Goal: Task Accomplishment & Management: Complete application form

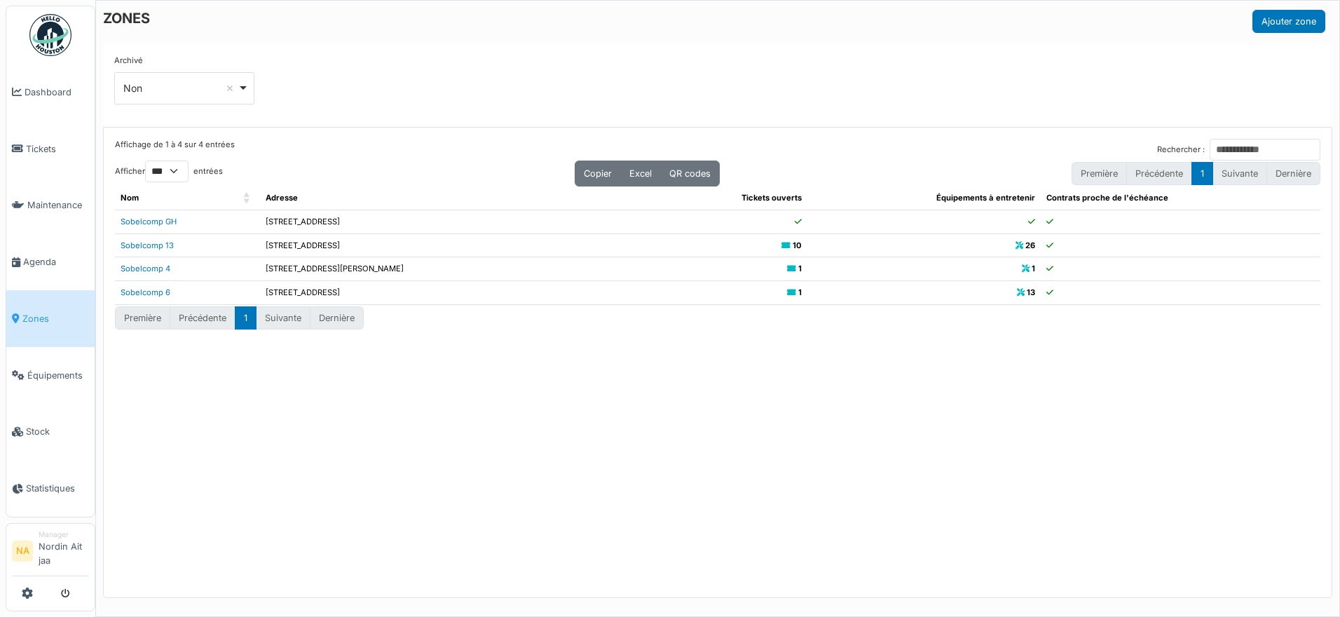
select select "***"
click at [49, 137] on link "Tickets" at bounding box center [50, 149] width 88 height 57
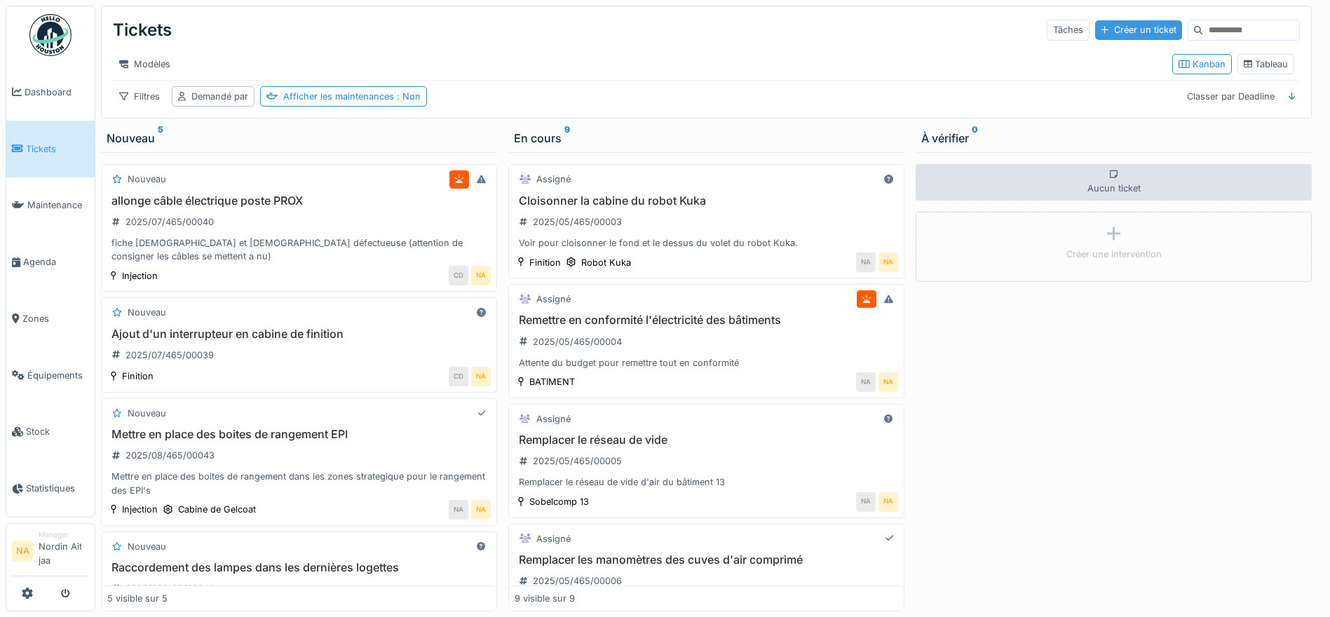
click at [1107, 26] on div "Créer un ticket" at bounding box center [1138, 29] width 87 height 19
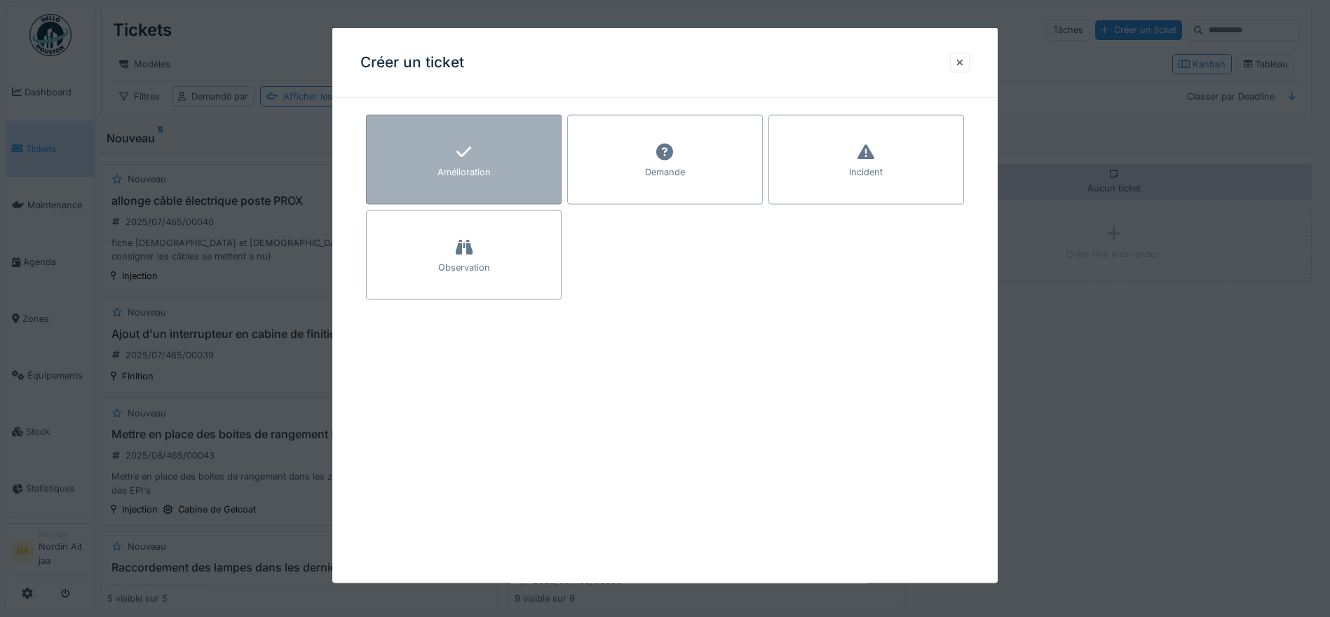
click at [535, 162] on div "Amélioration" at bounding box center [464, 160] width 196 height 90
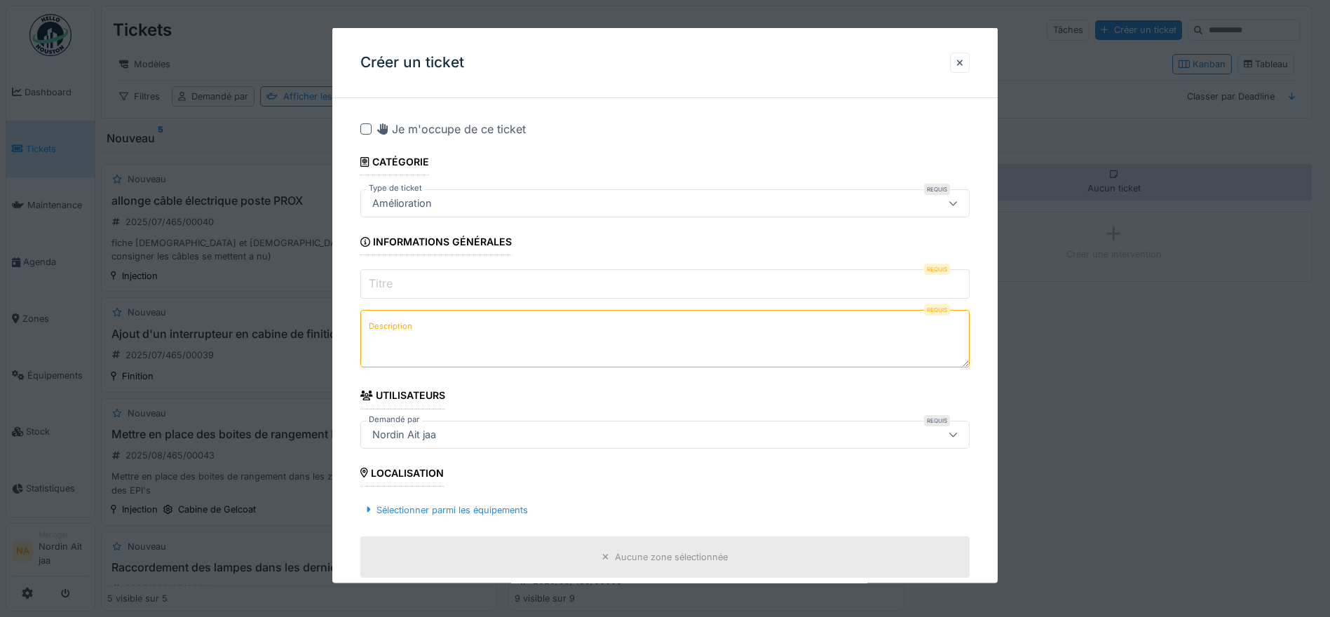
click at [523, 284] on input "Titre" at bounding box center [664, 283] width 609 height 29
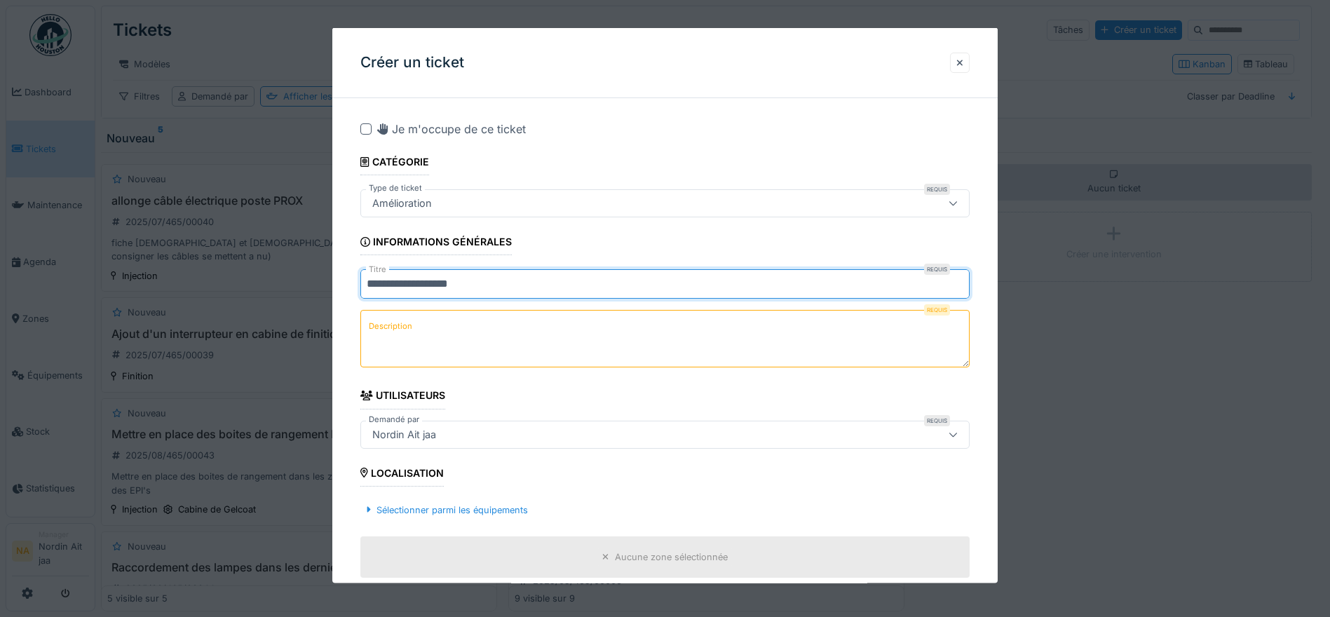
type input "**********"
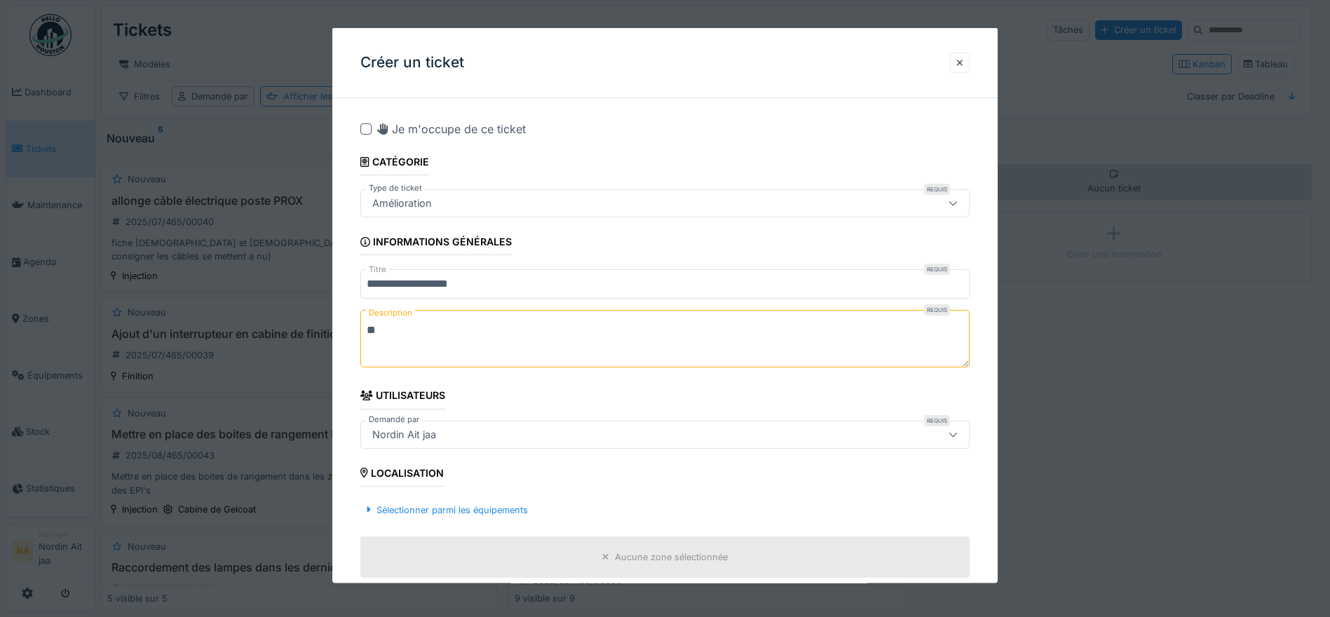
type textarea "*"
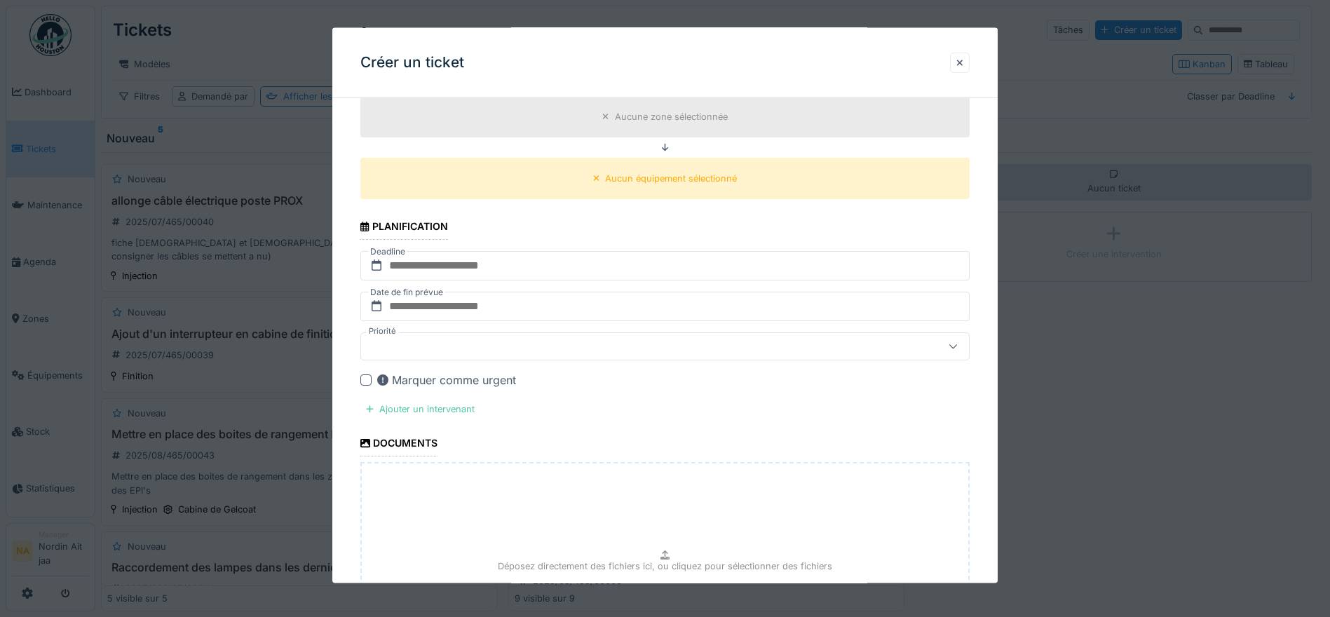
scroll to position [410, 0]
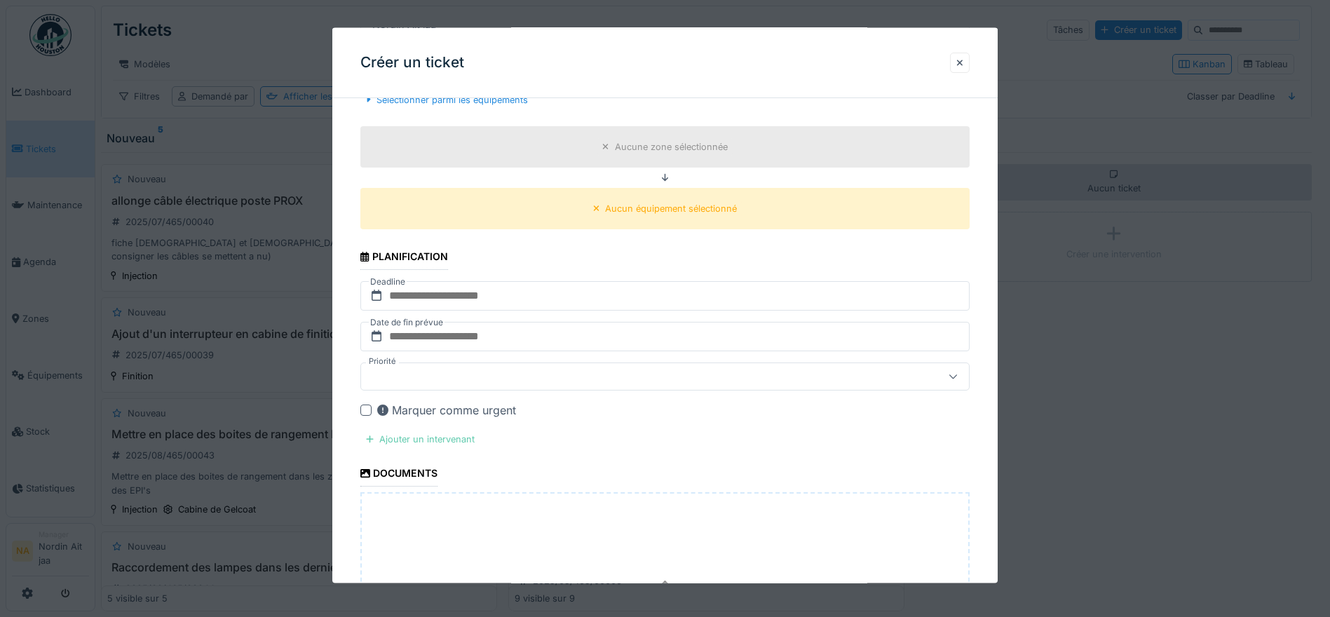
type textarea "**********"
click at [468, 432] on div "Ajouter un intervenant" at bounding box center [420, 439] width 120 height 19
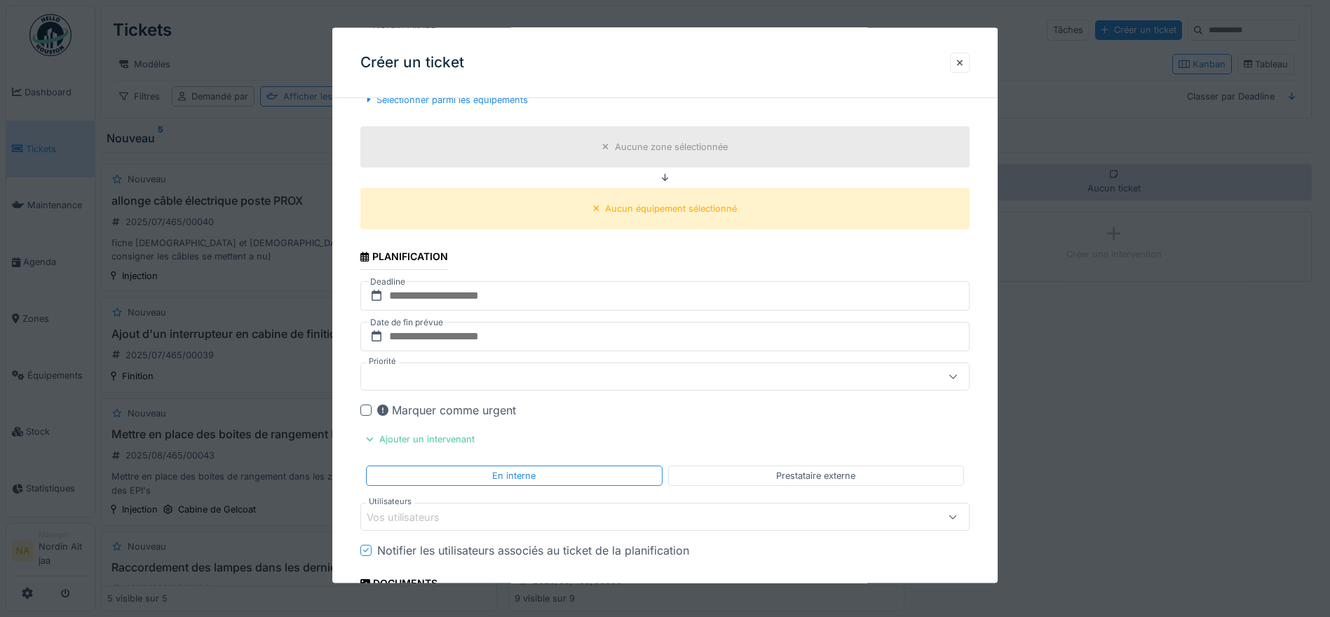
click at [531, 510] on div "Vos utilisateurs" at bounding box center [629, 516] width 525 height 15
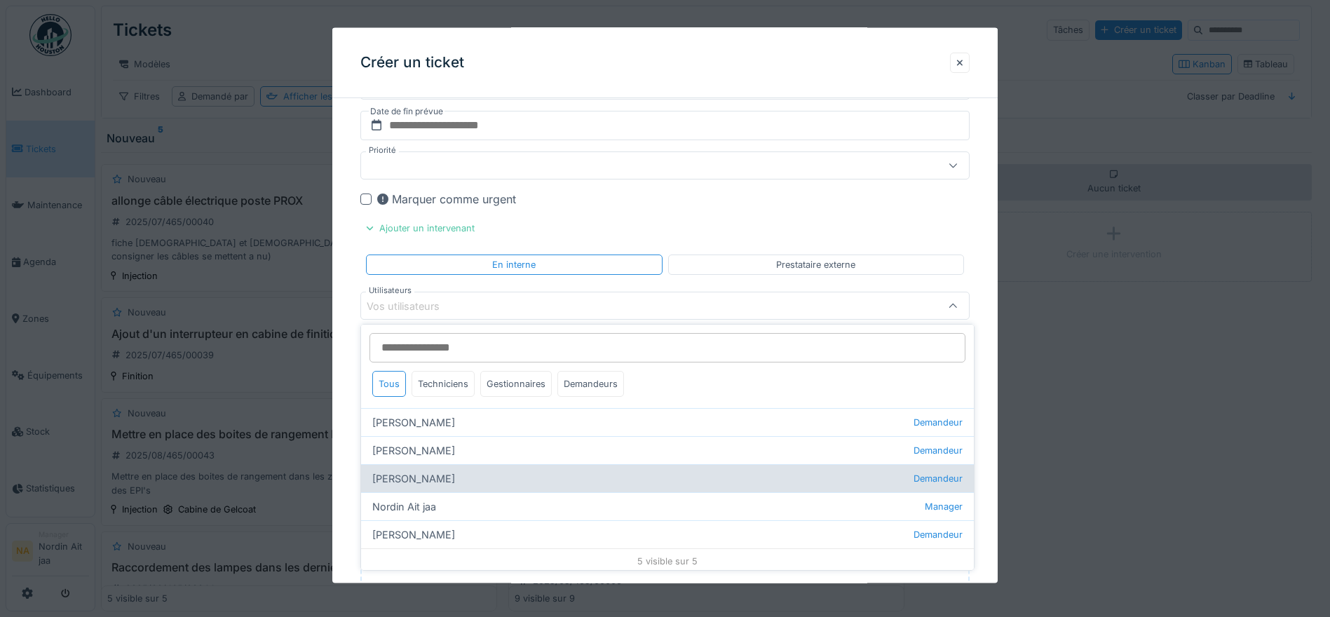
scroll to position [4, 0]
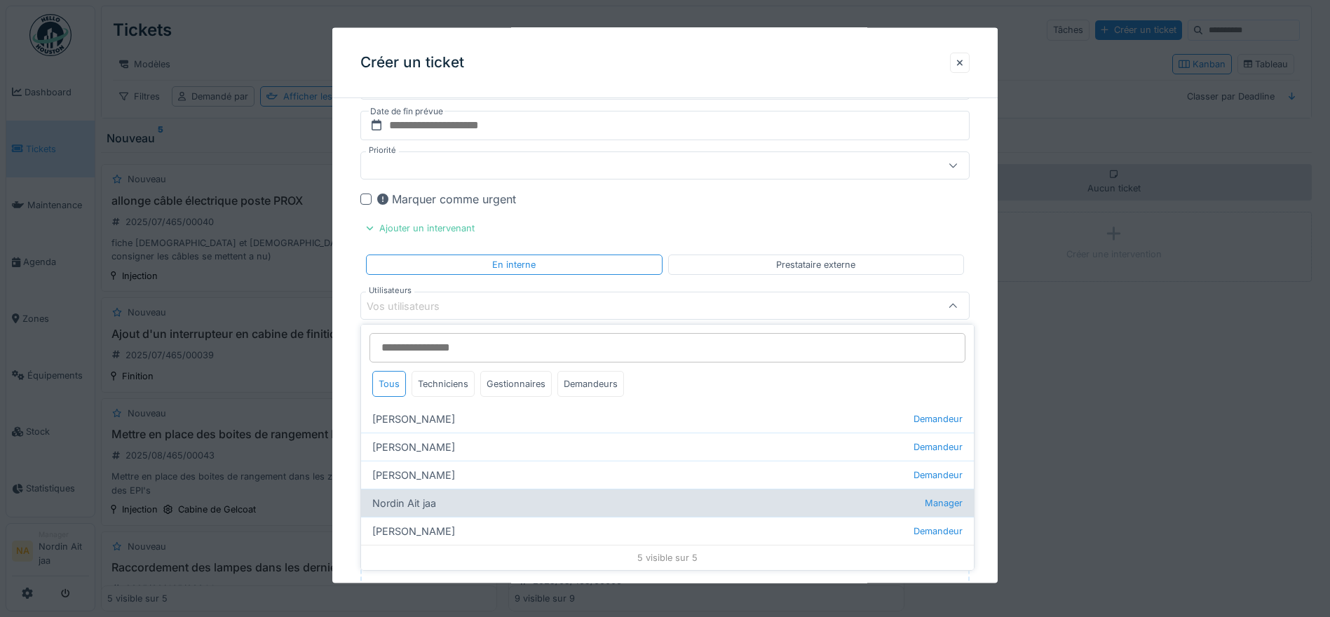
click at [452, 501] on div "Nordin Ait jaa Manager" at bounding box center [667, 503] width 613 height 28
type input "*****"
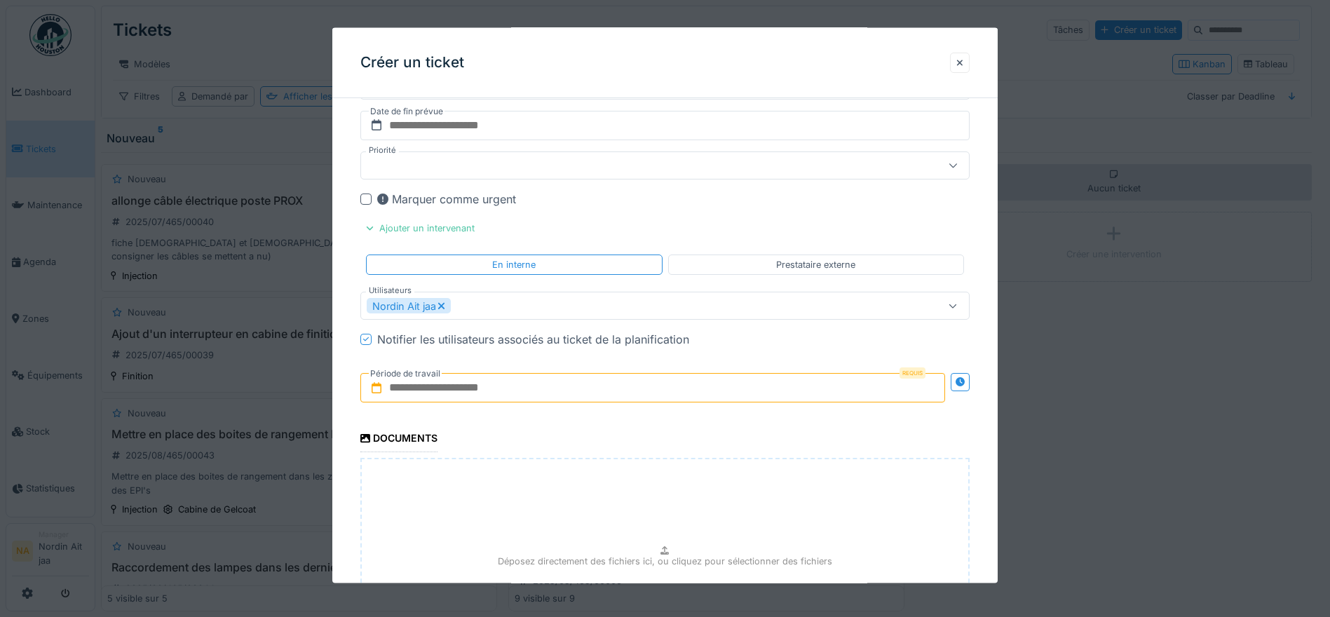
click at [582, 205] on div "Marquer comme urgent" at bounding box center [673, 199] width 592 height 17
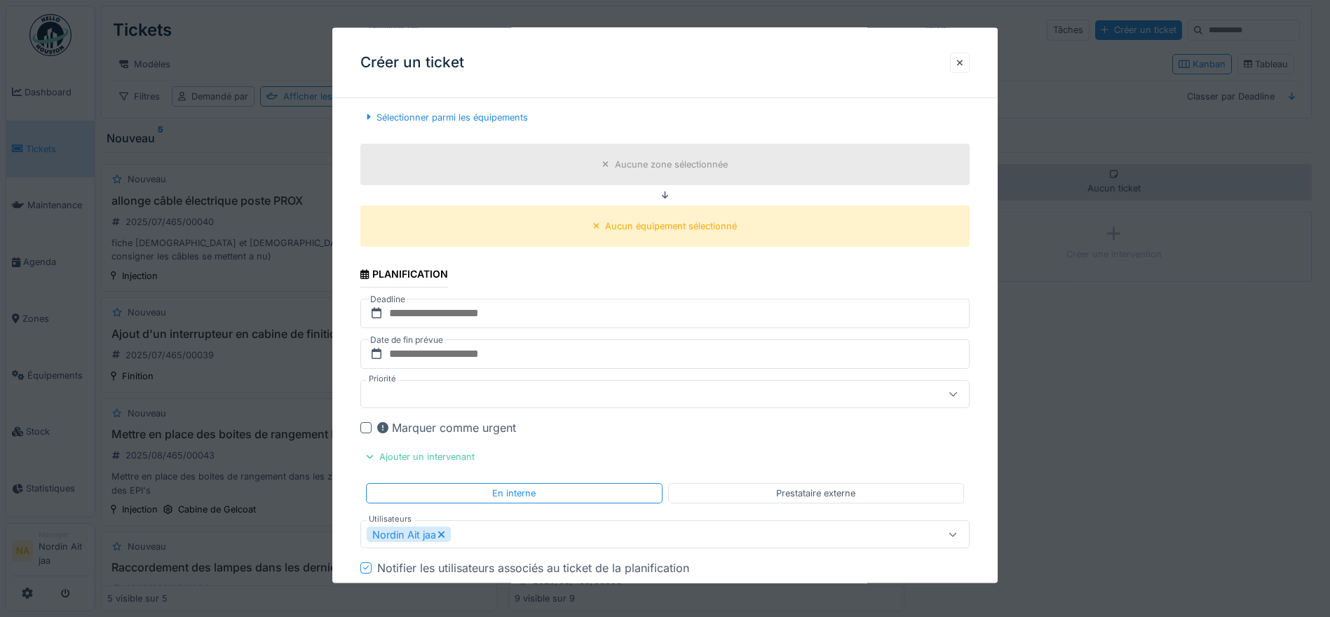
scroll to position [341, 0]
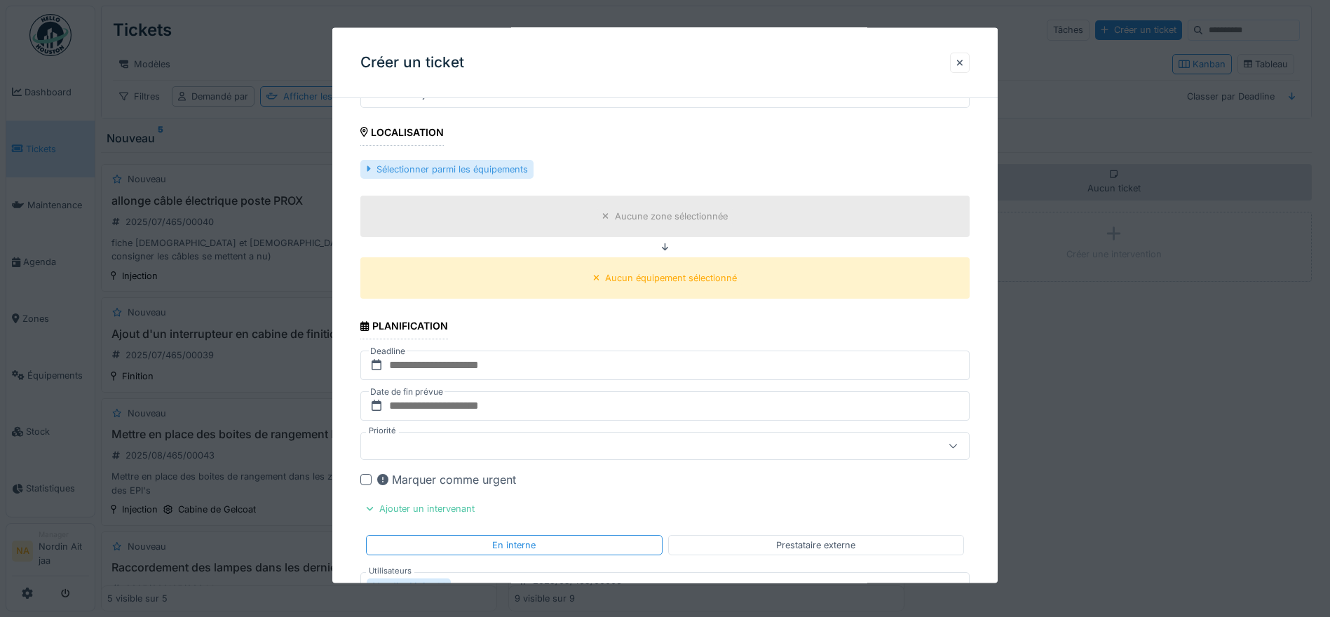
click at [412, 175] on div "Sélectionner parmi les équipements" at bounding box center [446, 168] width 172 height 19
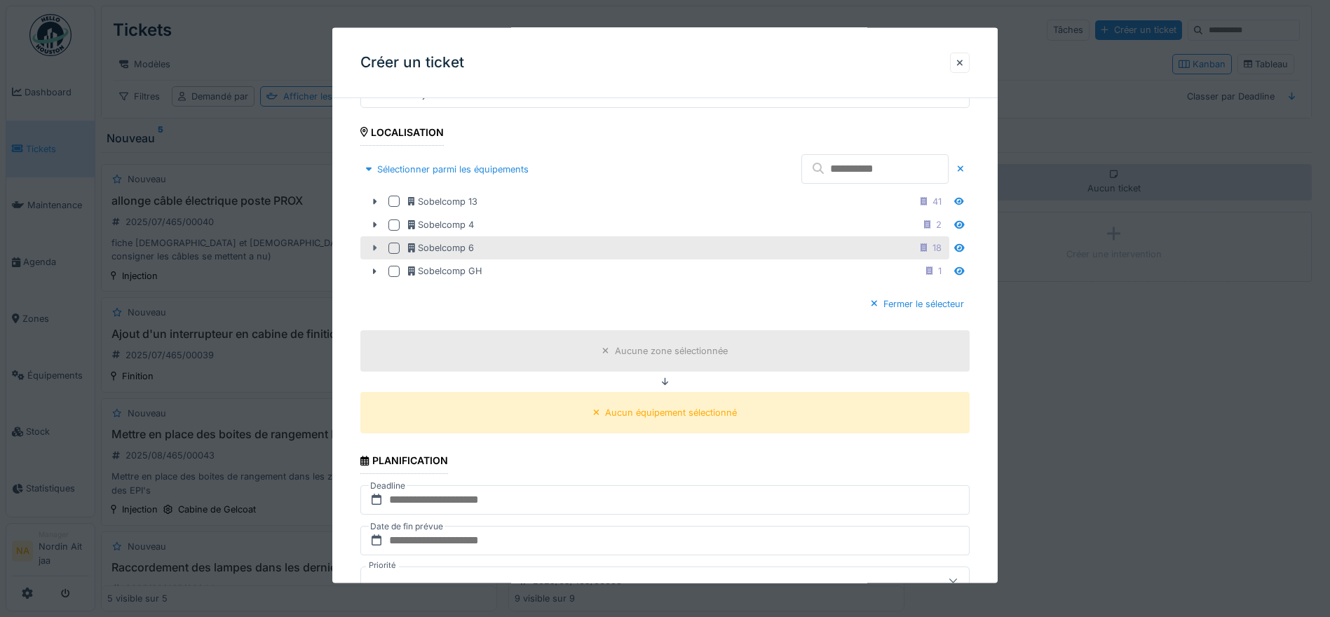
click at [383, 241] on div at bounding box center [374, 247] width 22 height 15
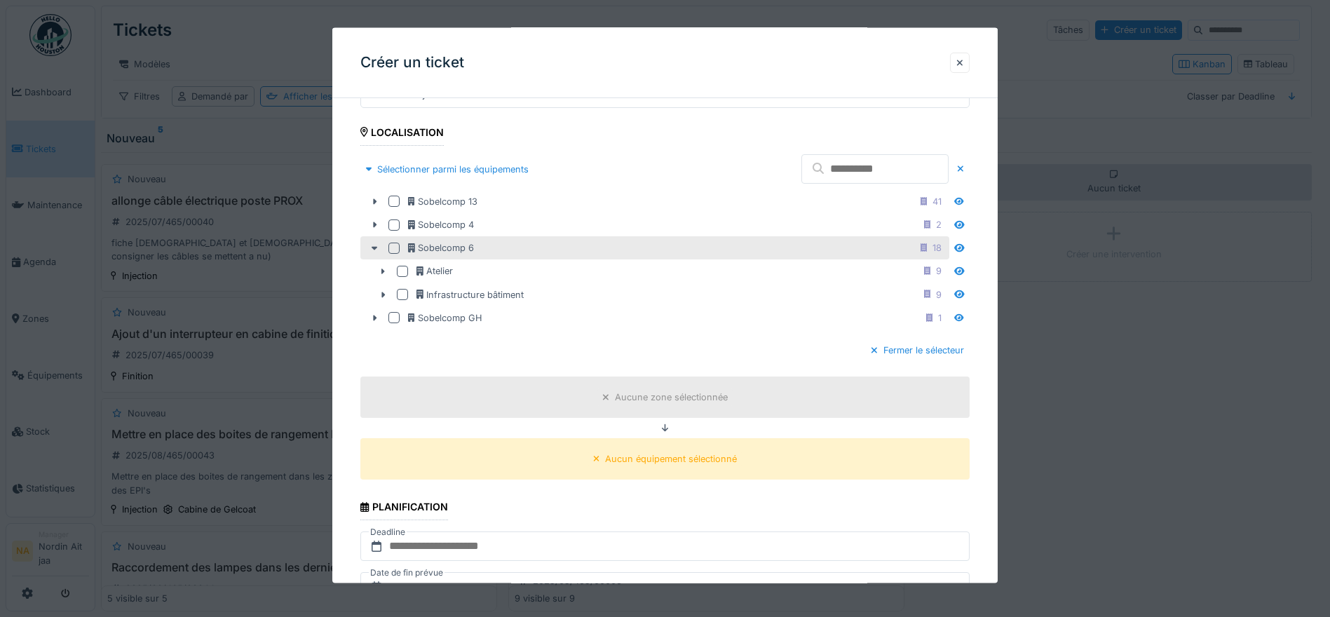
click at [396, 246] on div at bounding box center [393, 247] width 11 height 11
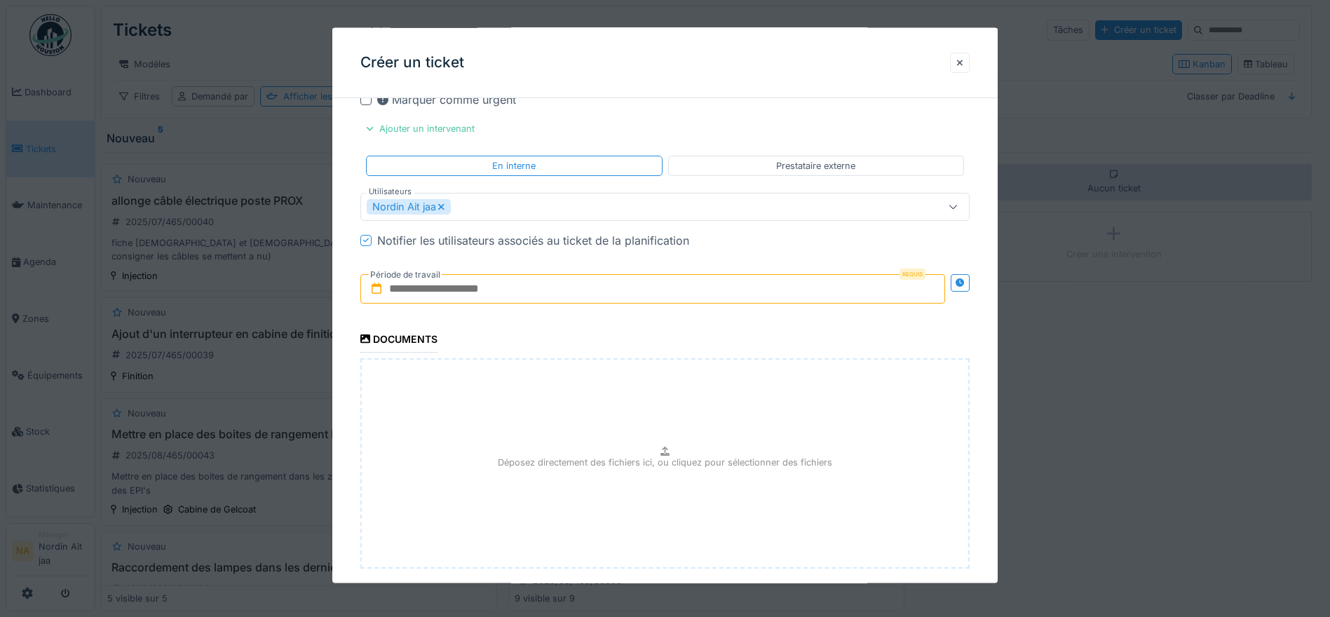
scroll to position [978, 0]
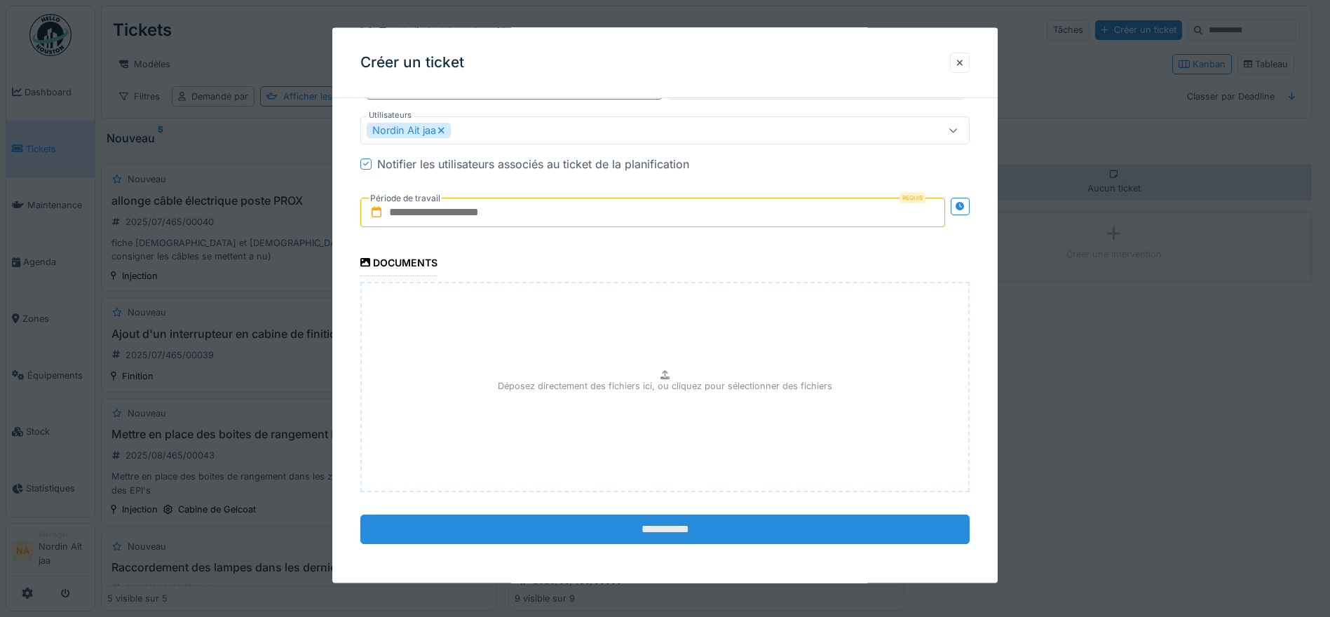
click at [673, 526] on input "**********" at bounding box center [664, 528] width 609 height 29
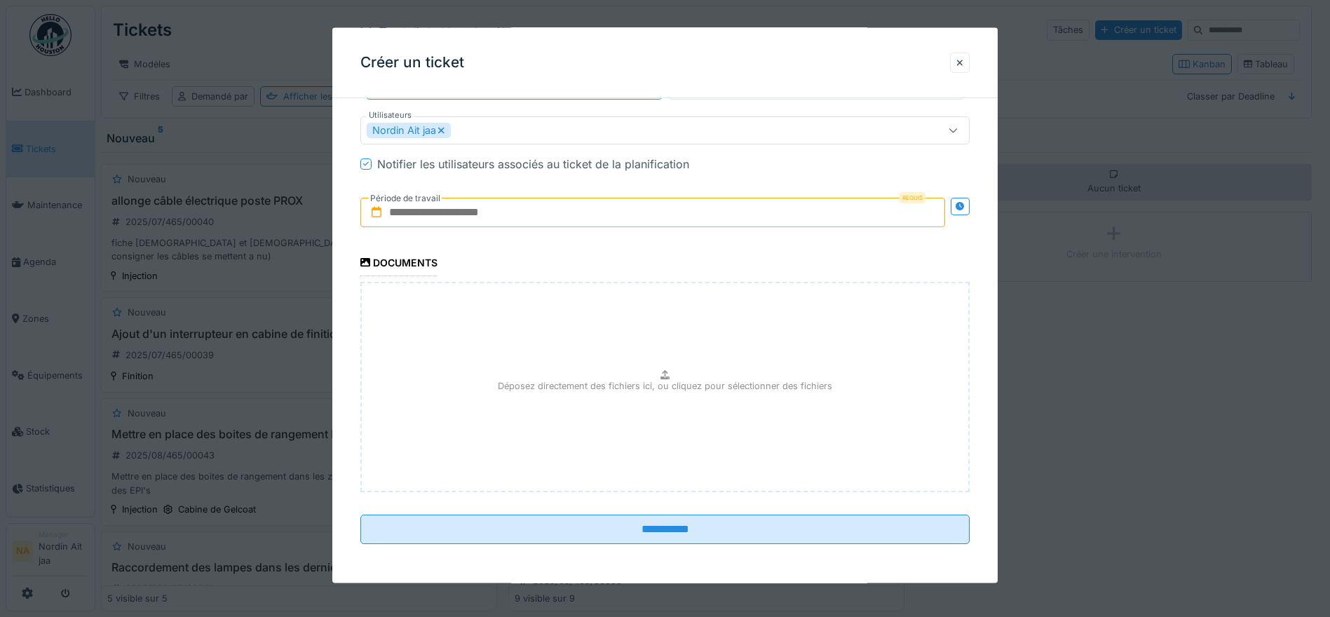
click at [872, 223] on input "text" at bounding box center [652, 211] width 585 height 29
click at [660, 209] on input "text" at bounding box center [652, 211] width 585 height 29
click at [726, 244] on span "Next Month" at bounding box center [726, 246] width 0 height 17
click at [726, 243] on span "Next Month" at bounding box center [726, 246] width 0 height 17
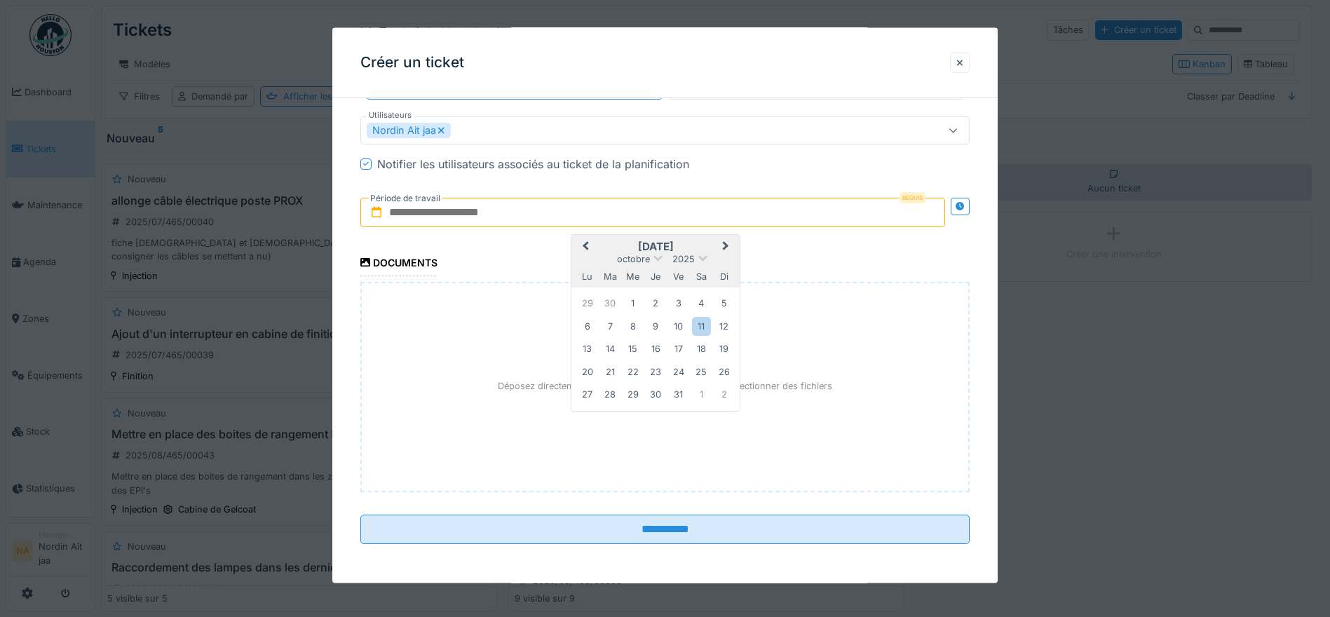
click at [729, 250] on button "Next Month" at bounding box center [727, 247] width 22 height 22
click at [611, 348] on div "11" at bounding box center [610, 348] width 19 height 19
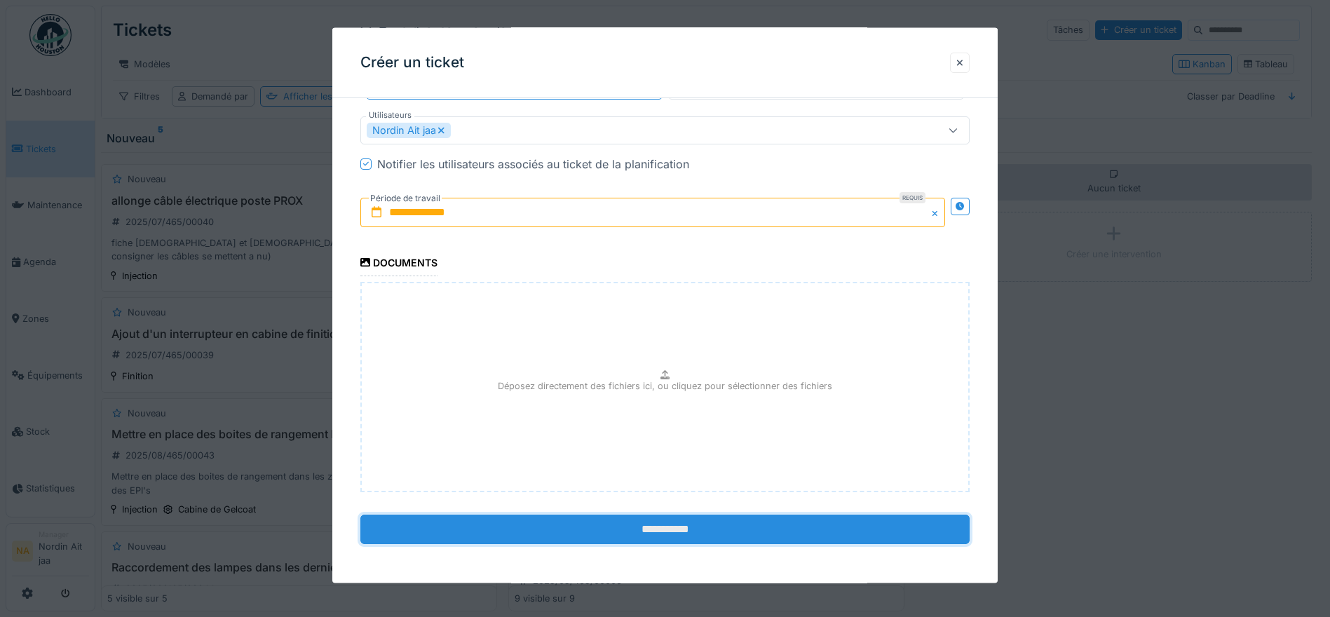
click at [684, 525] on input "**********" at bounding box center [664, 528] width 609 height 29
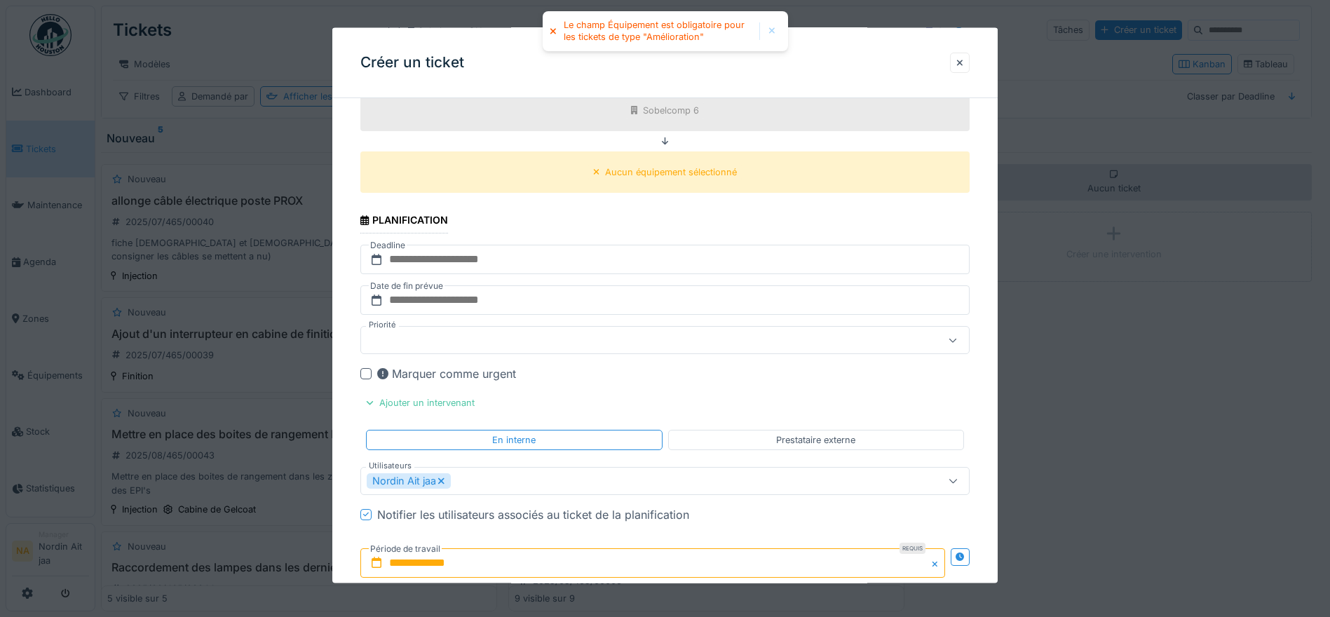
scroll to position [557, 0]
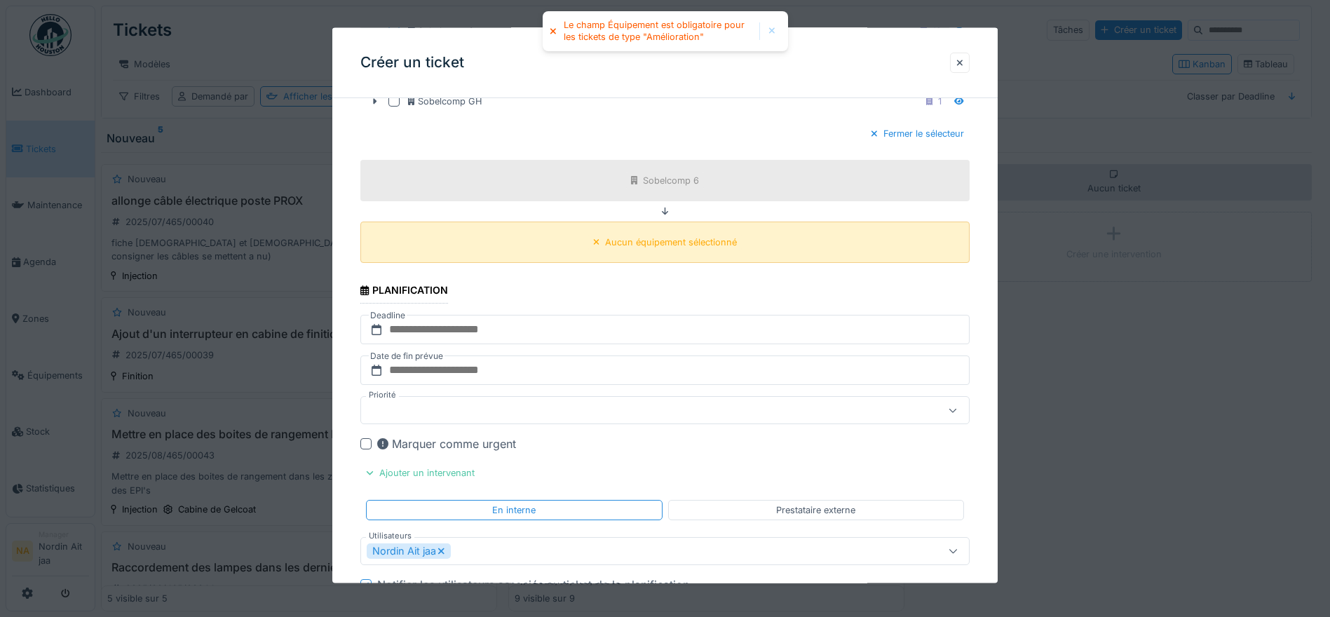
click at [677, 226] on div "Aucun équipement sélectionné" at bounding box center [664, 242] width 609 height 41
click at [674, 238] on div "Aucun équipement sélectionné" at bounding box center [671, 242] width 132 height 13
click at [608, 226] on div "Aucun équipement sélectionné" at bounding box center [664, 242] width 609 height 41
click at [609, 237] on div "Aucun équipement sélectionné" at bounding box center [671, 242] width 132 height 13
click at [695, 191] on div "Sobelcomp 6" at bounding box center [664, 180] width 609 height 41
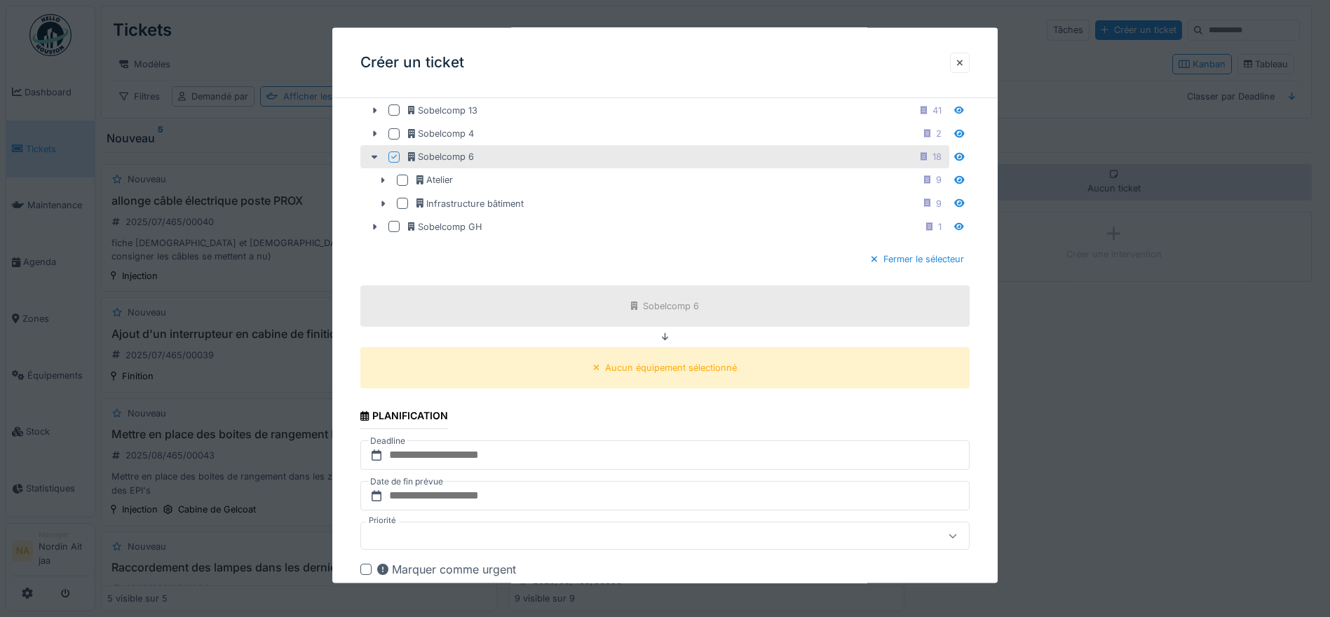
scroll to position [417, 0]
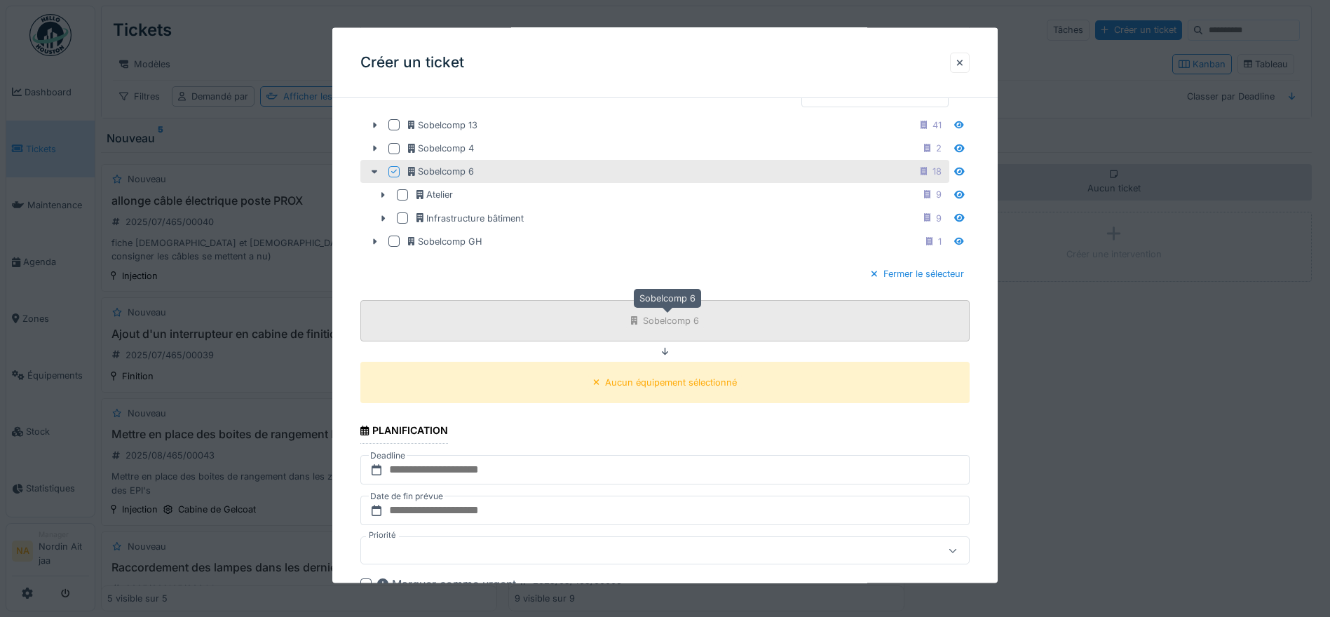
click at [654, 320] on div "Sobelcomp 6" at bounding box center [671, 320] width 56 height 13
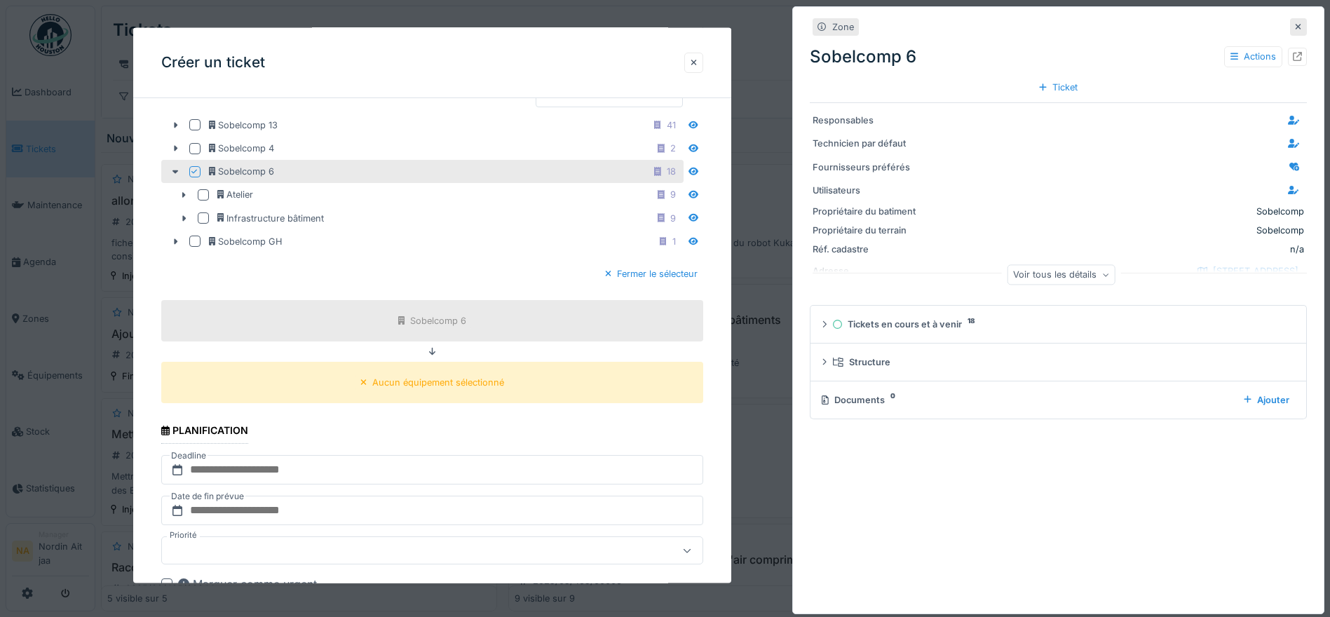
click at [1295, 23] on icon at bounding box center [1298, 26] width 7 height 9
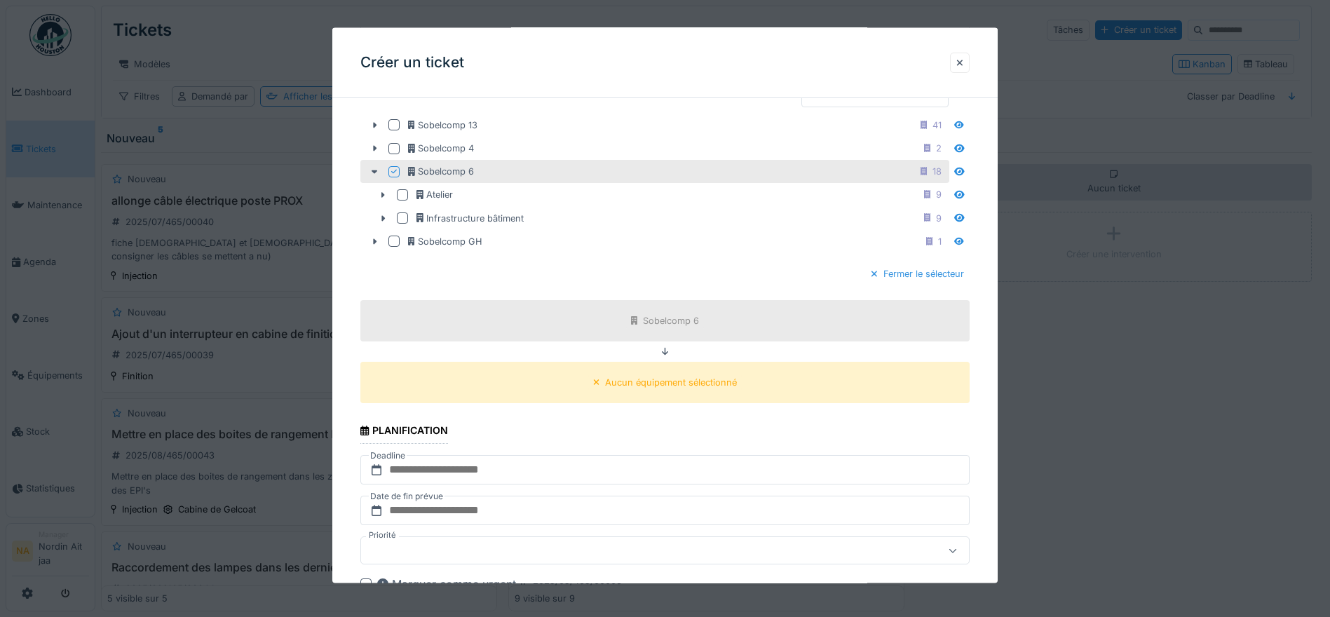
click at [921, 273] on div "Fermer le sélecteur" at bounding box center [917, 273] width 104 height 19
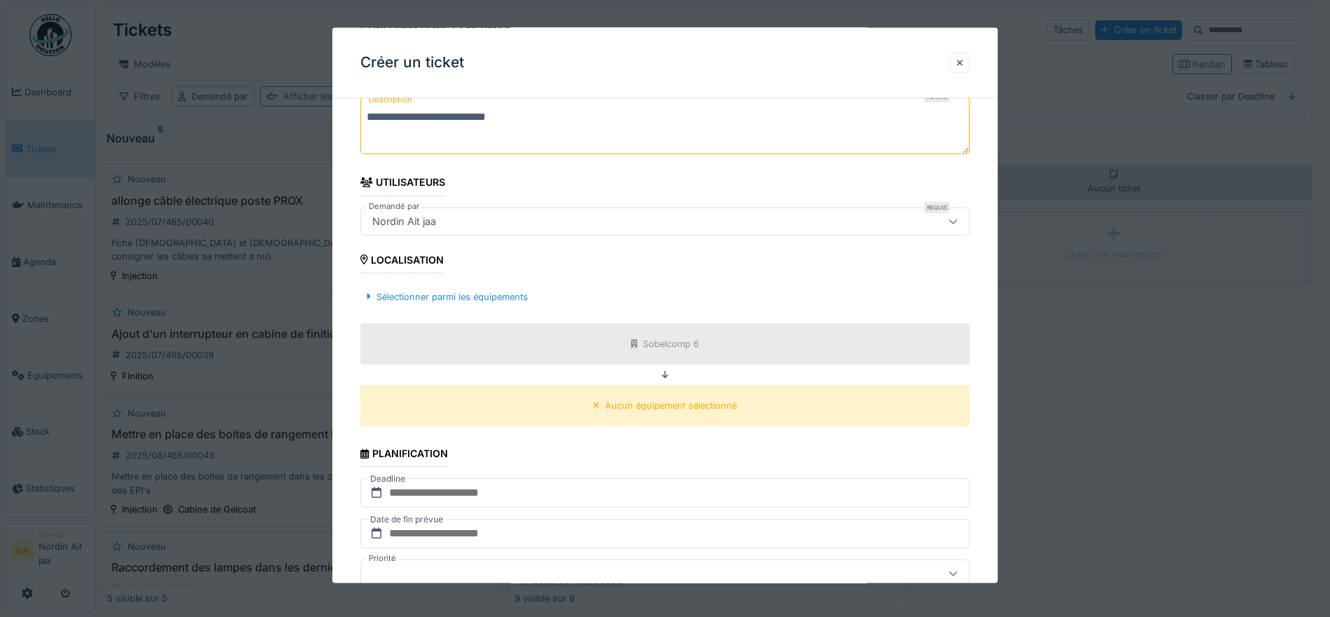
scroll to position [207, 0]
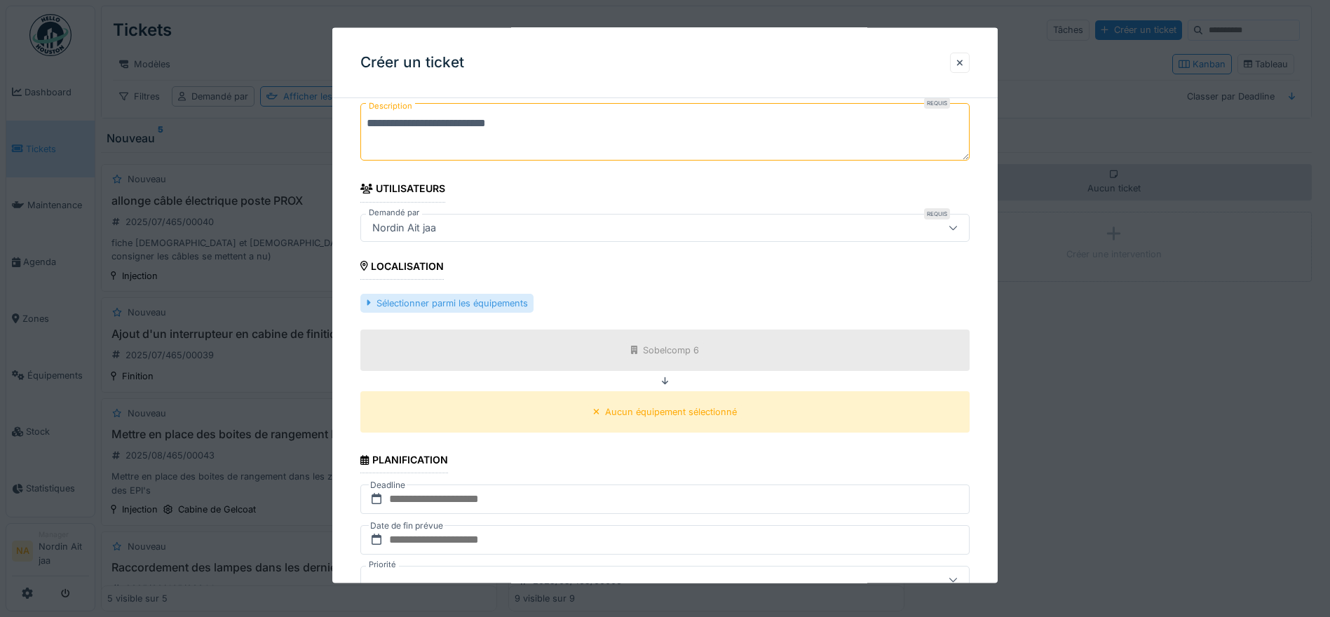
click at [477, 297] on div "Sélectionner parmi les équipements" at bounding box center [446, 302] width 172 height 19
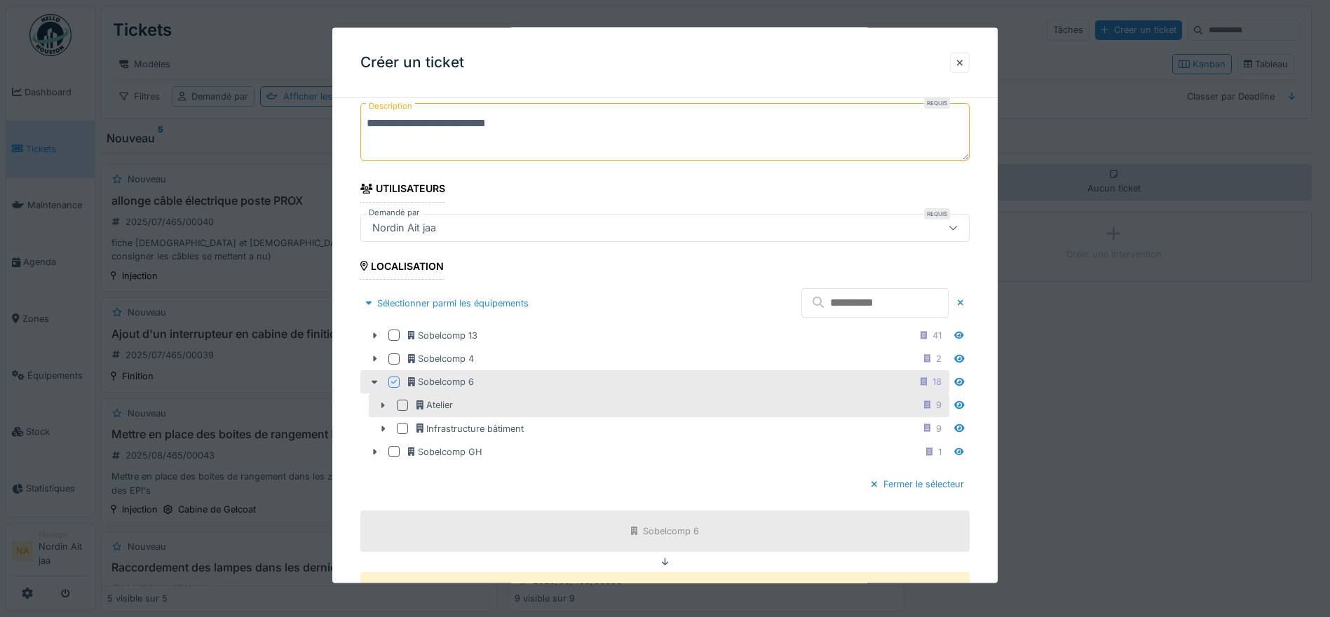
click at [405, 404] on div at bounding box center [402, 405] width 11 height 11
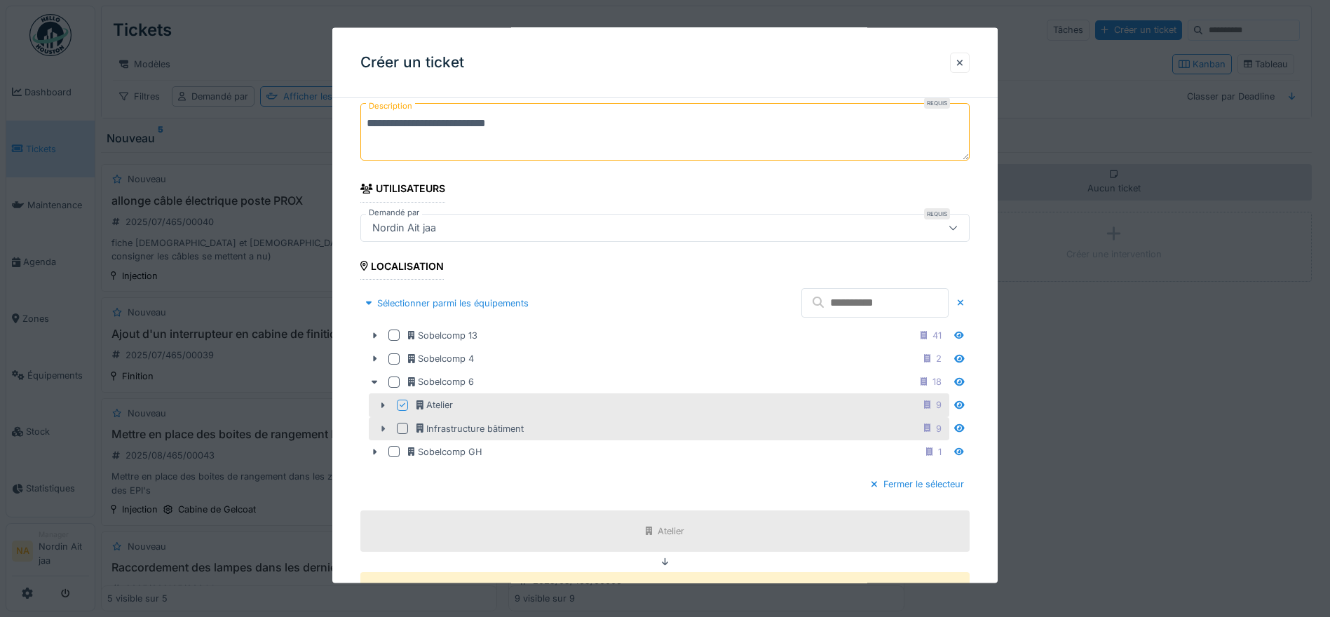
click at [388, 426] on icon at bounding box center [382, 427] width 11 height 9
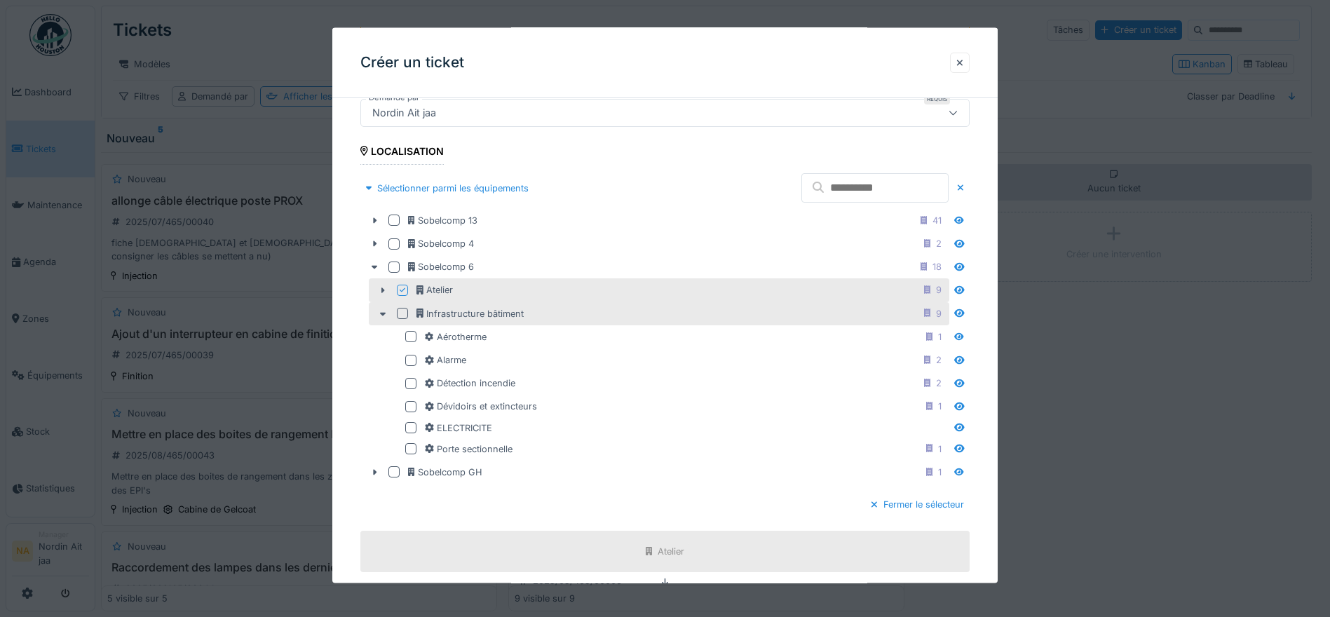
scroll to position [347, 0]
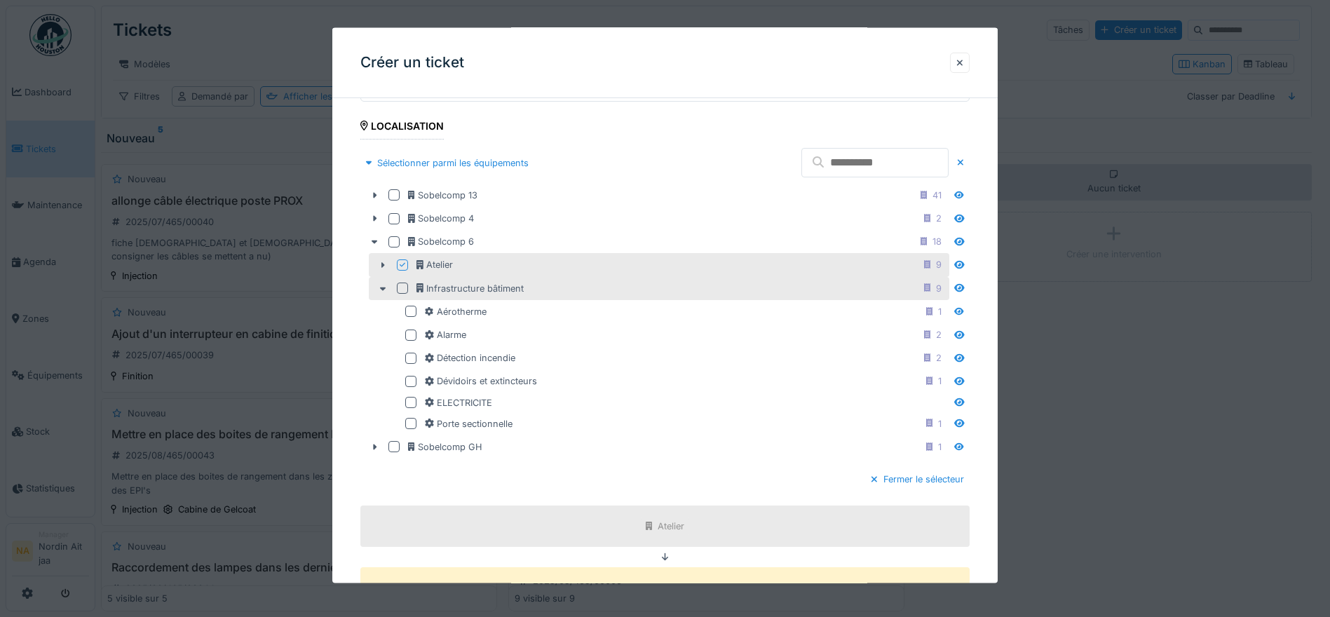
click at [402, 288] on div at bounding box center [402, 288] width 11 height 11
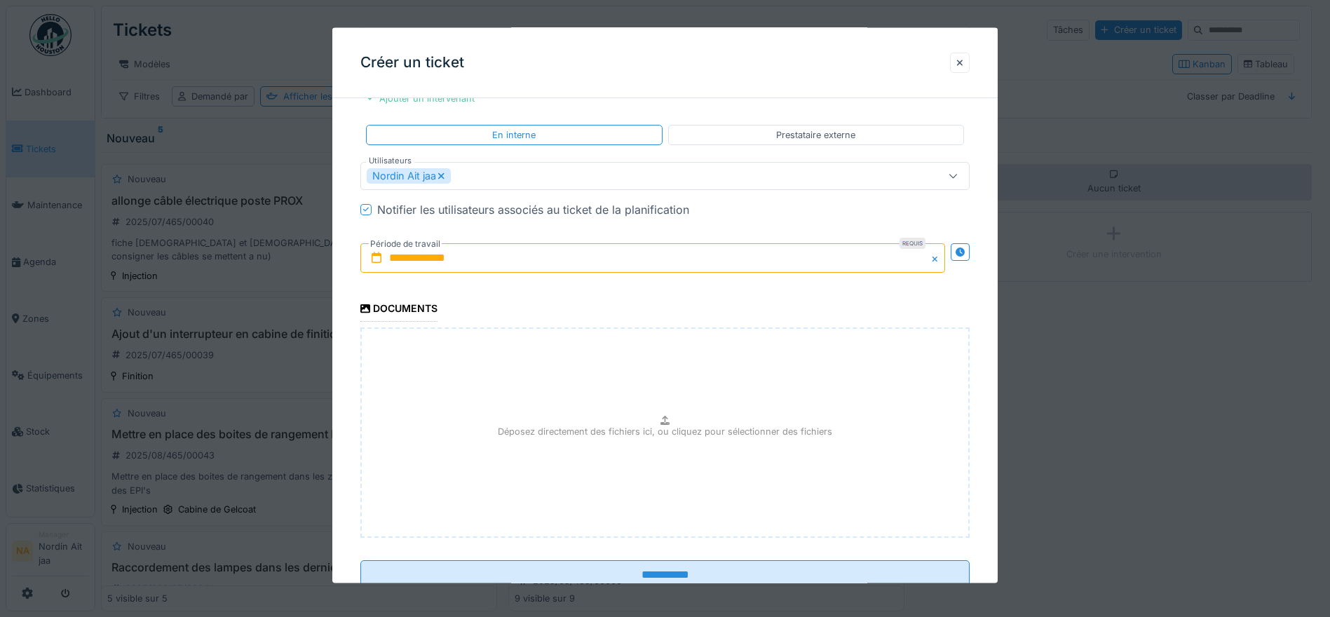
scroll to position [1113, 0]
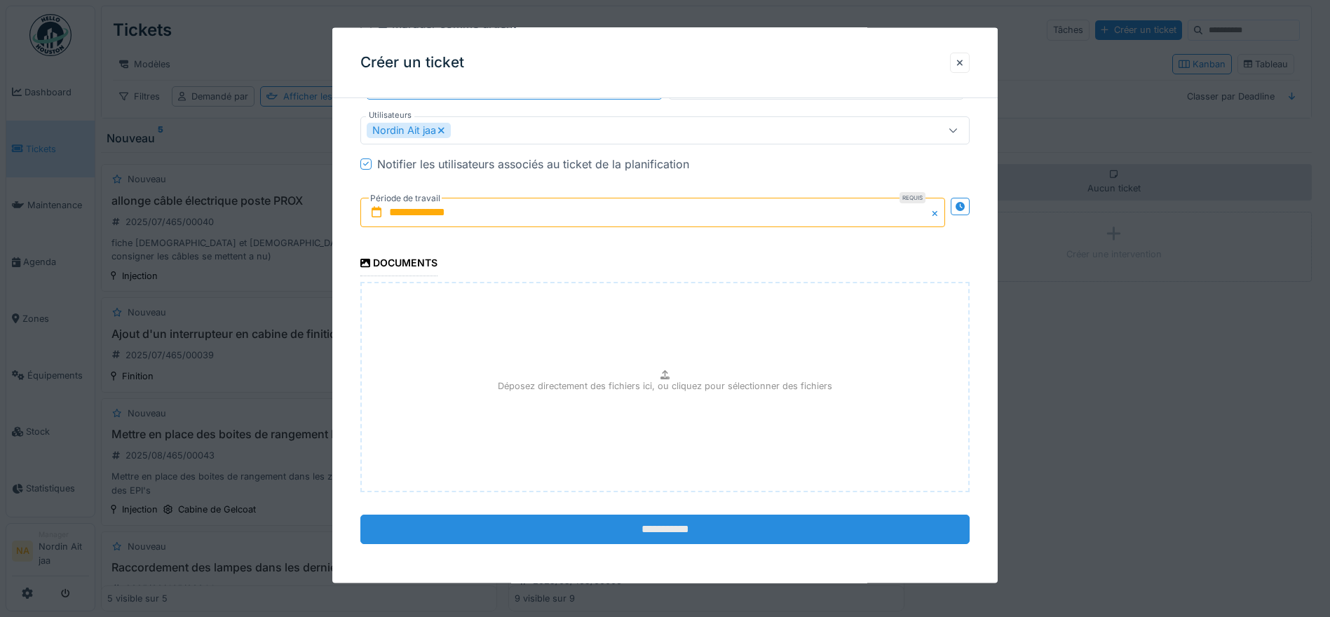
click at [623, 521] on input "**********" at bounding box center [664, 529] width 609 height 29
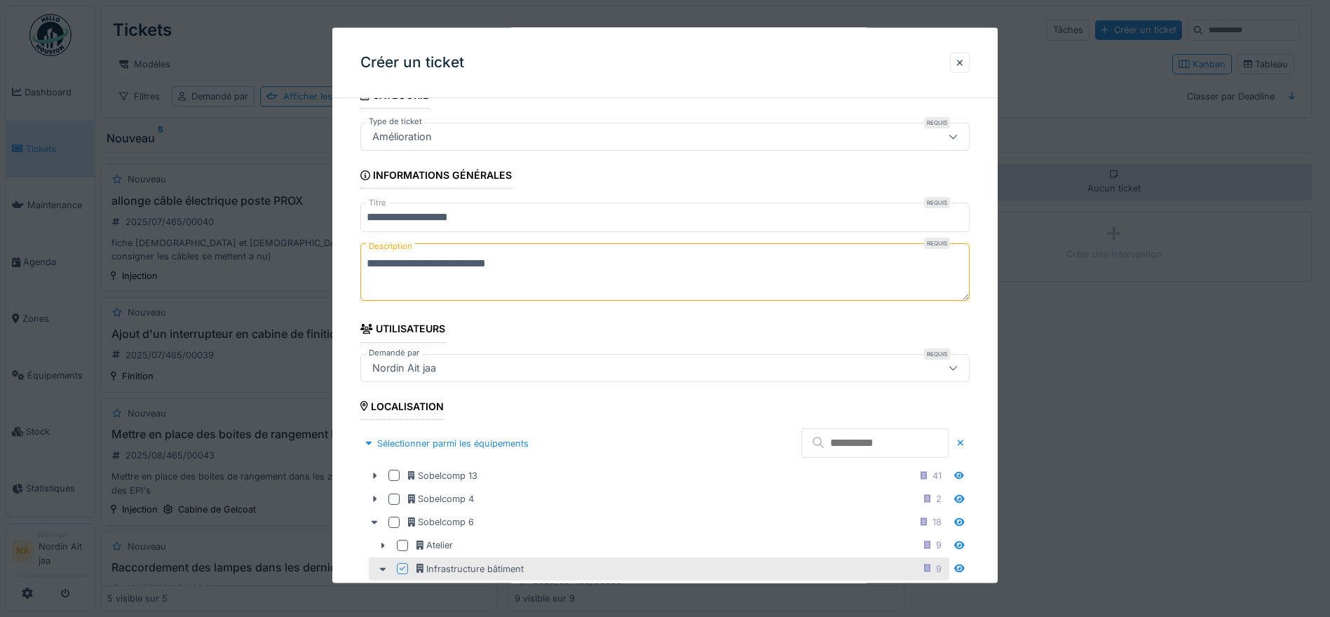
scroll to position [0, 0]
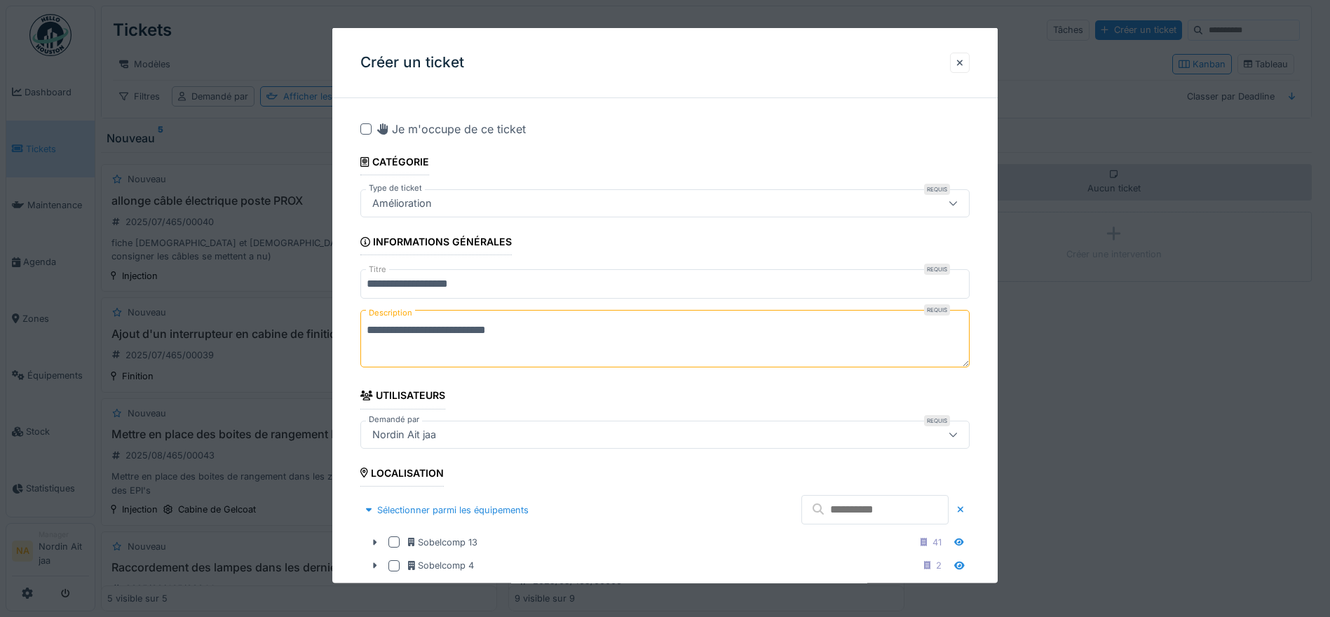
click at [518, 198] on div "Amélioration" at bounding box center [629, 203] width 525 height 15
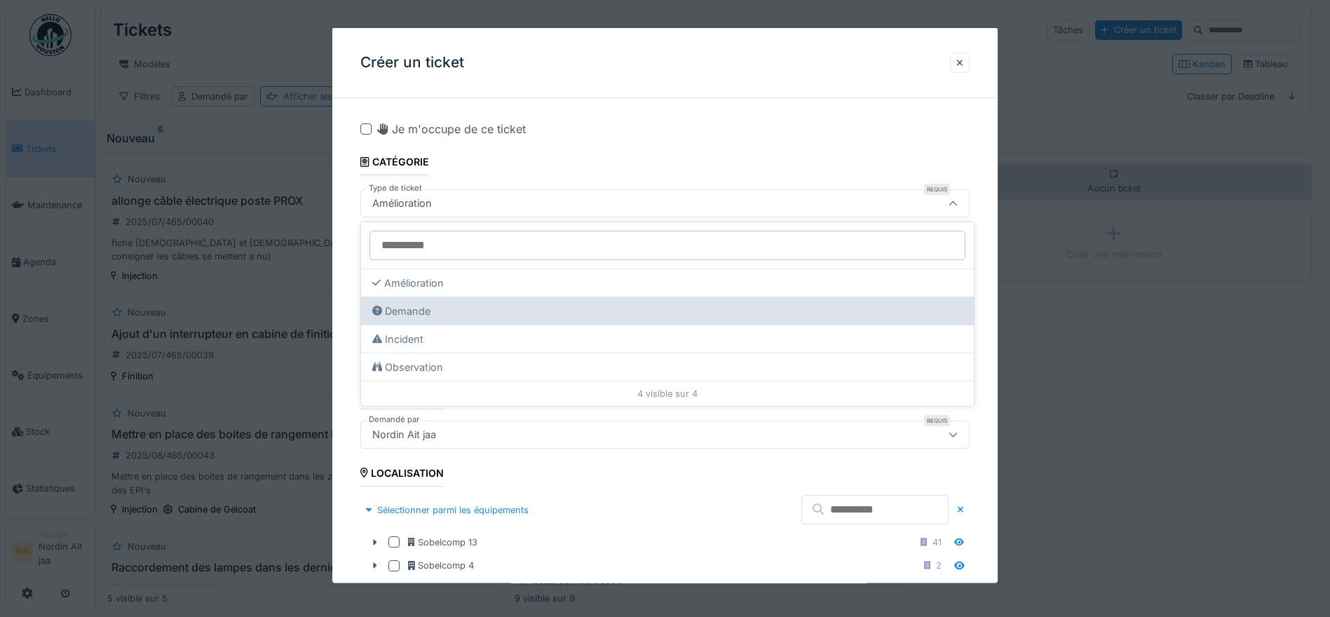
click at [487, 318] on div "Demande" at bounding box center [667, 311] width 613 height 28
type input "****"
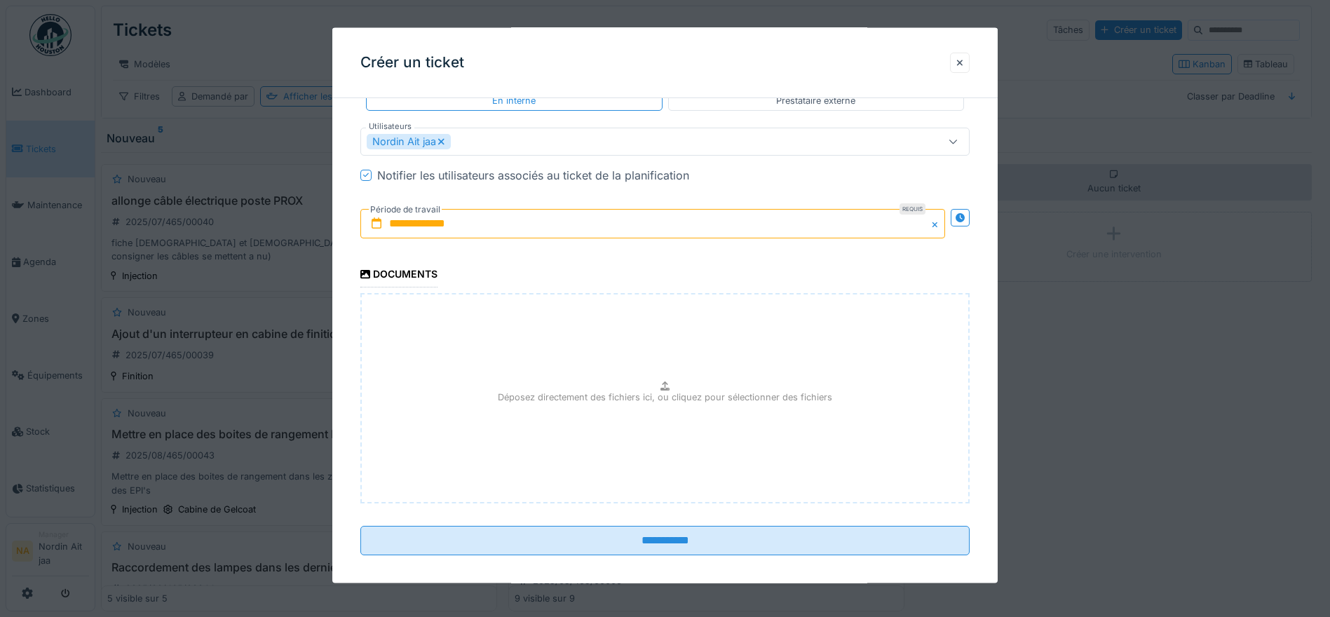
scroll to position [1113, 0]
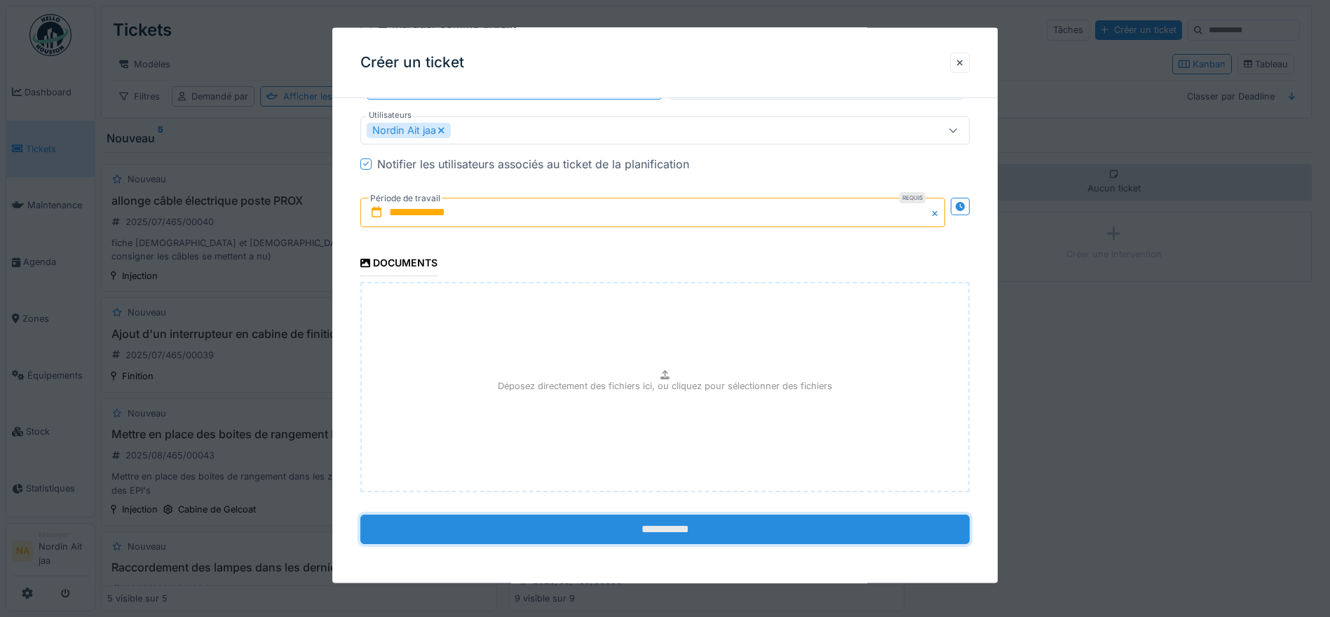
click at [601, 535] on input "**********" at bounding box center [664, 529] width 609 height 29
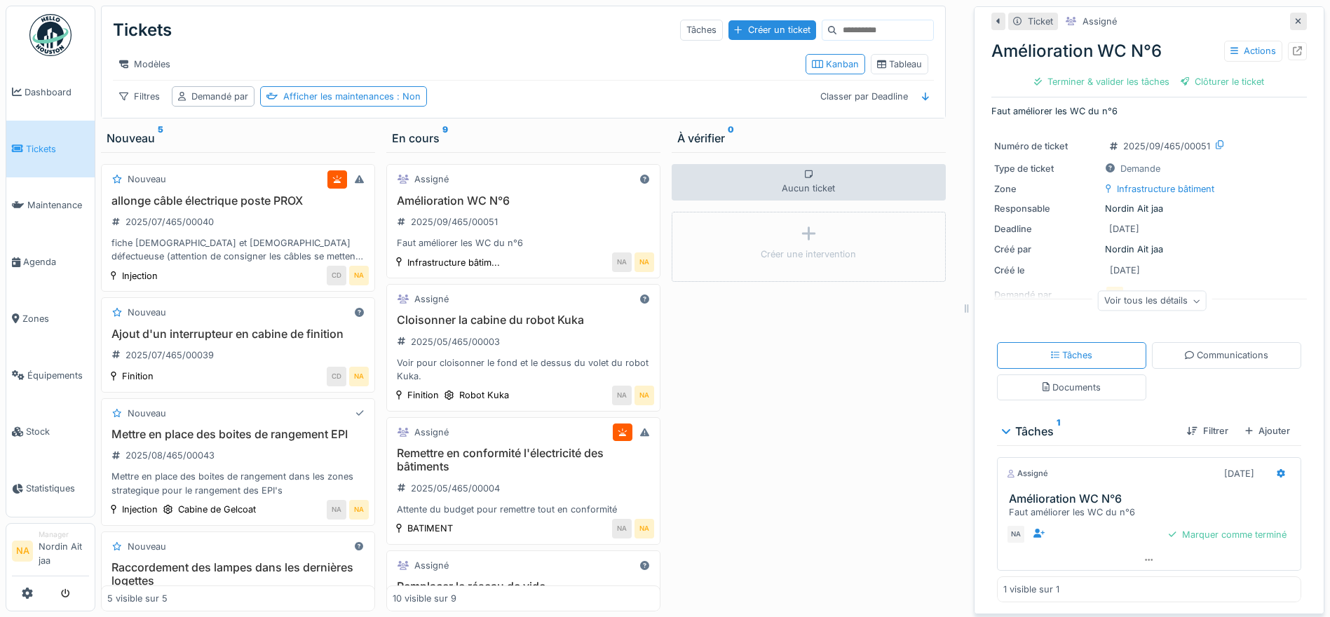
scroll to position [12, 0]
